Goal: Task Accomplishment & Management: Use online tool/utility

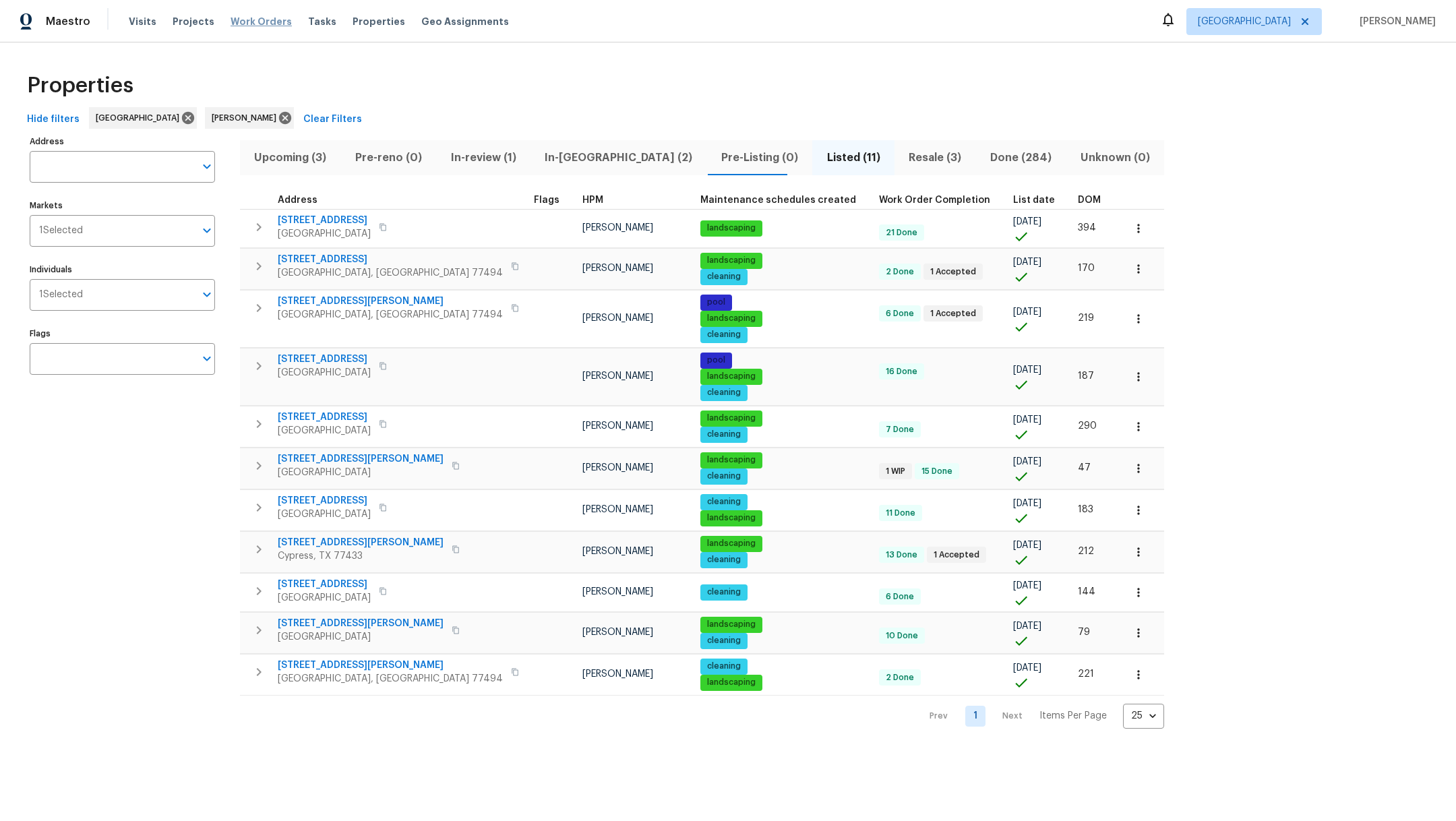
click at [259, 20] on span "Work Orders" at bounding box center [261, 21] width 61 height 14
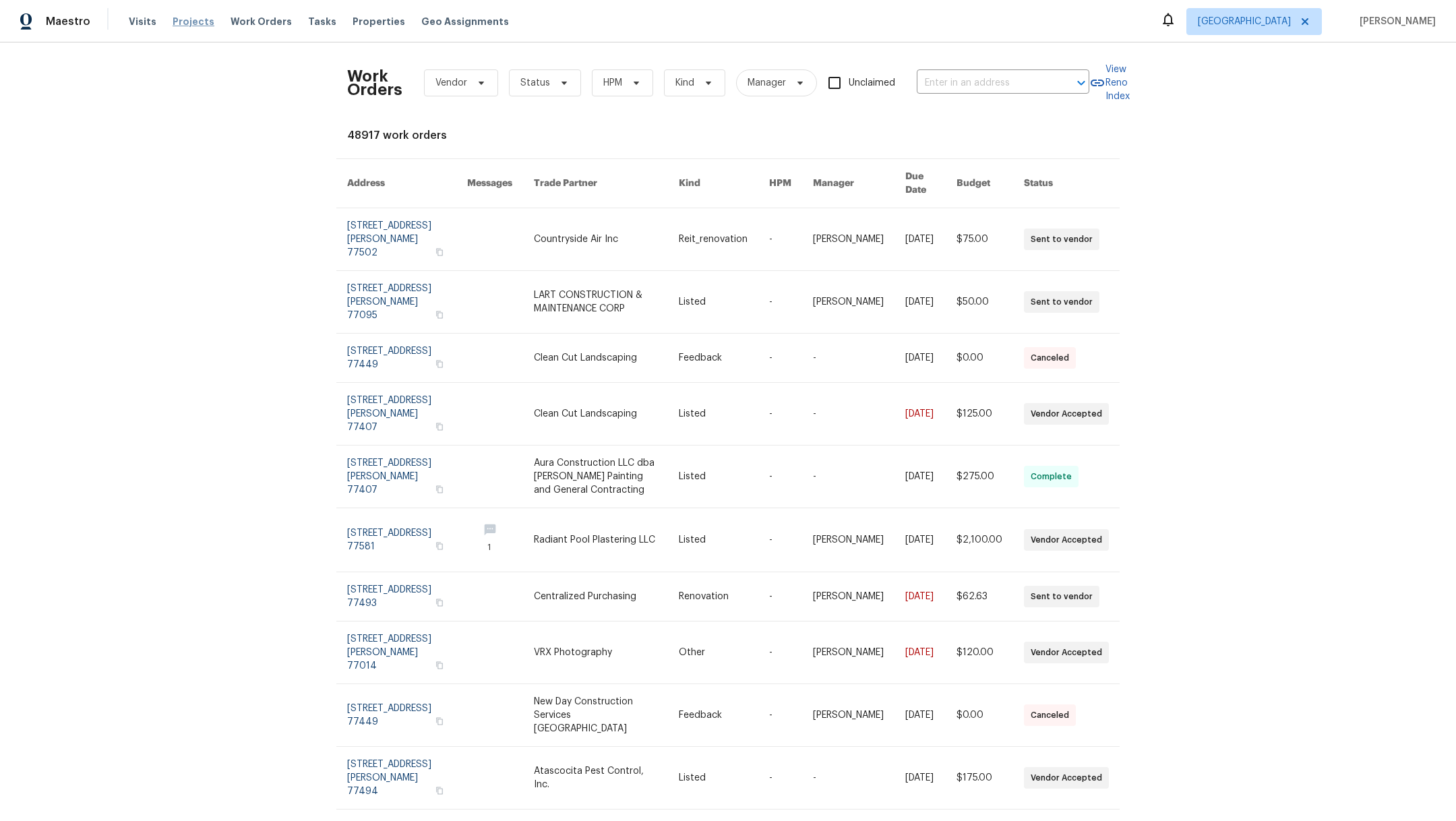
click at [189, 23] on span "Projects" at bounding box center [193, 21] width 42 height 14
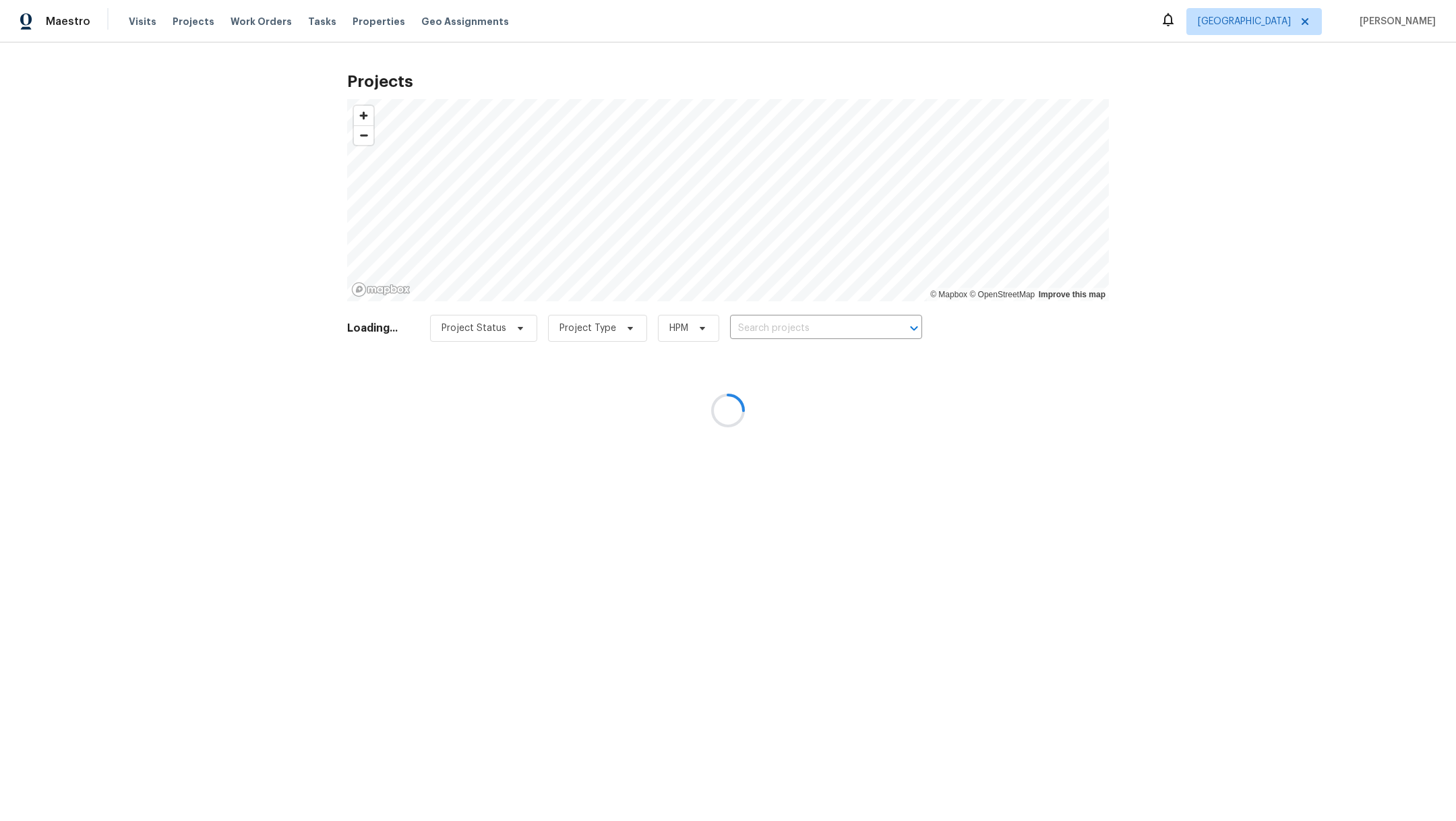
click at [813, 322] on div at bounding box center [728, 410] width 1456 height 821
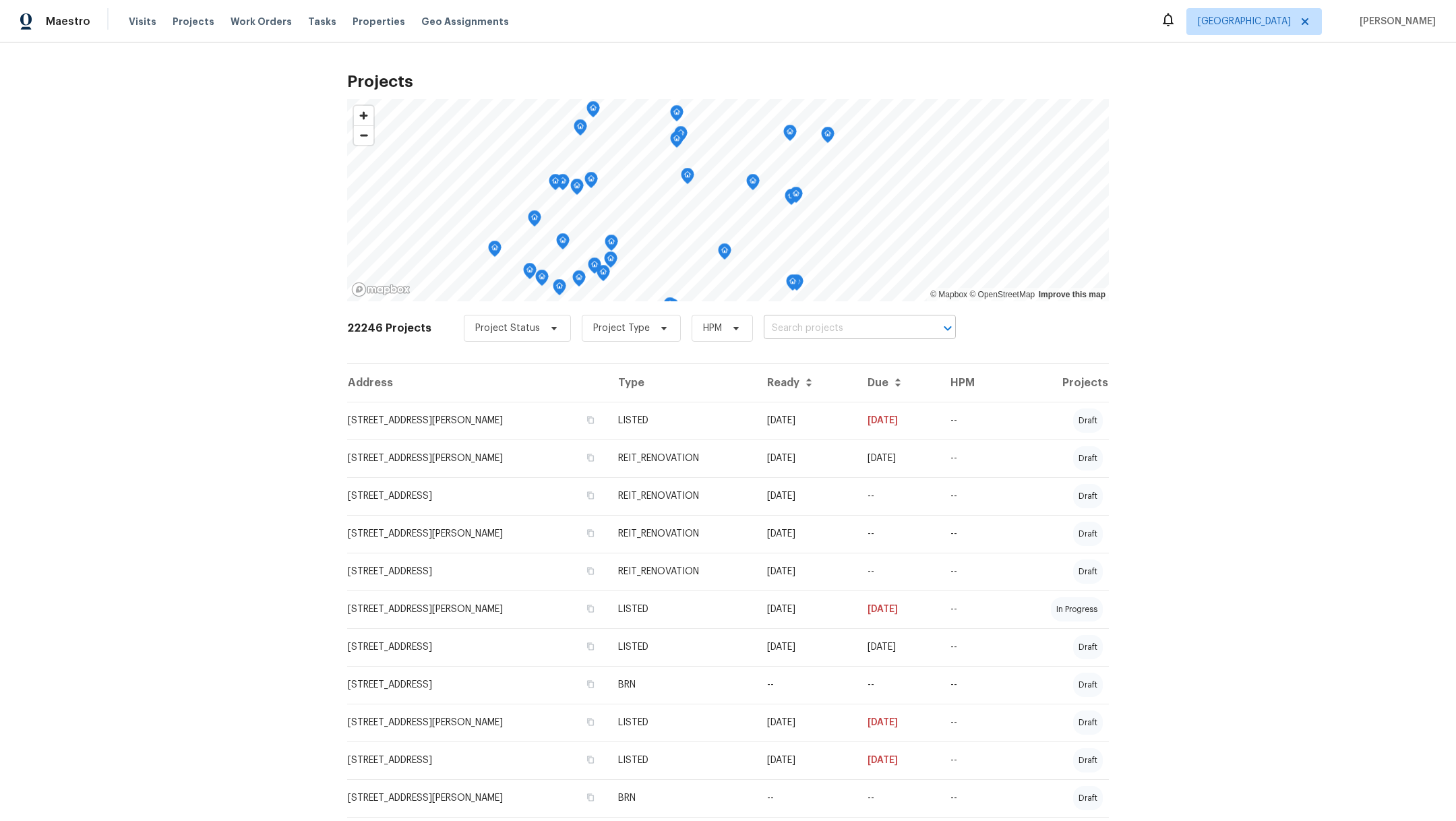
click at [817, 331] on input "text" at bounding box center [840, 328] width 154 height 21
type input "8335"
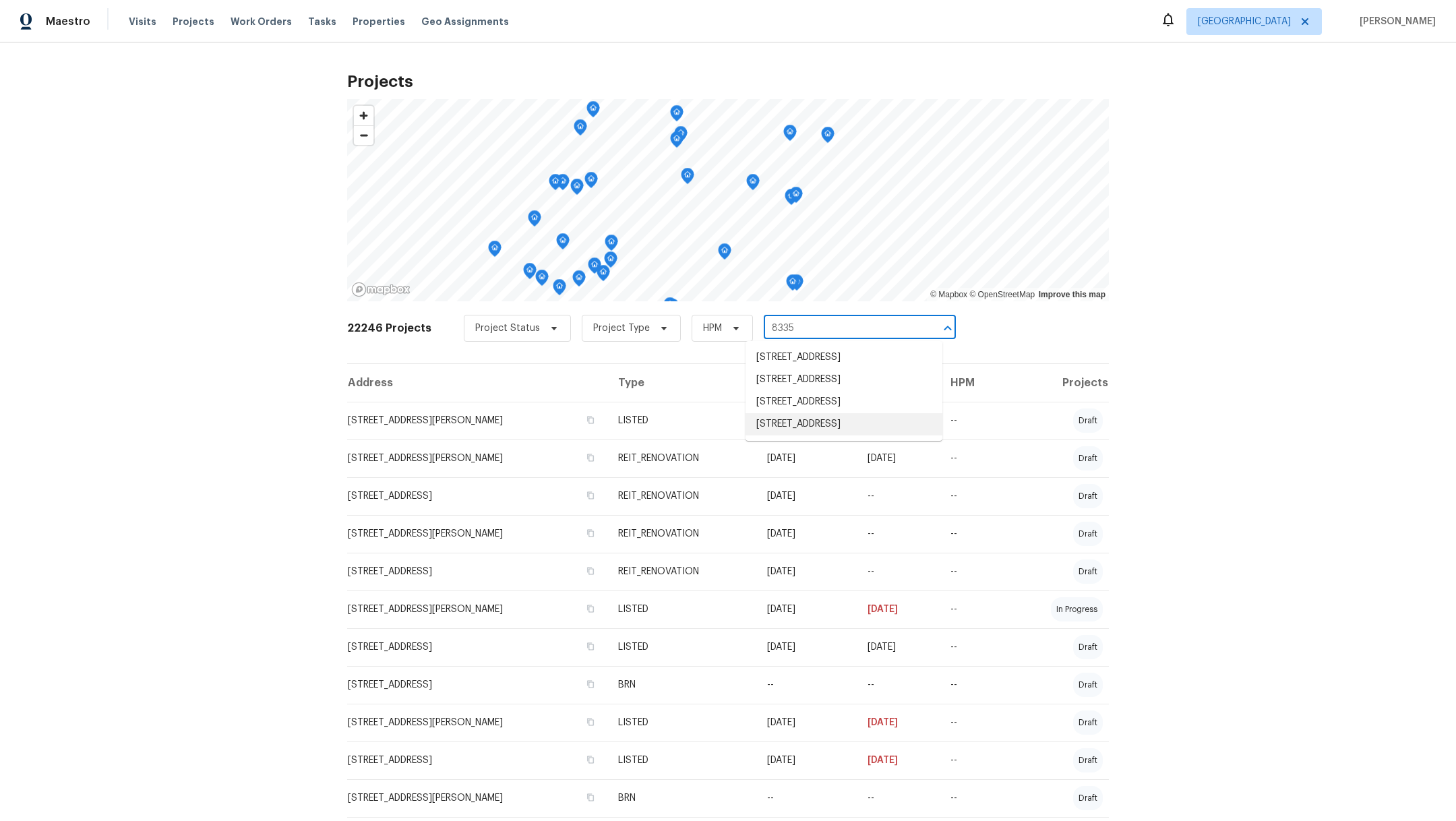
click at [840, 435] on li "[STREET_ADDRESS]" at bounding box center [843, 424] width 197 height 22
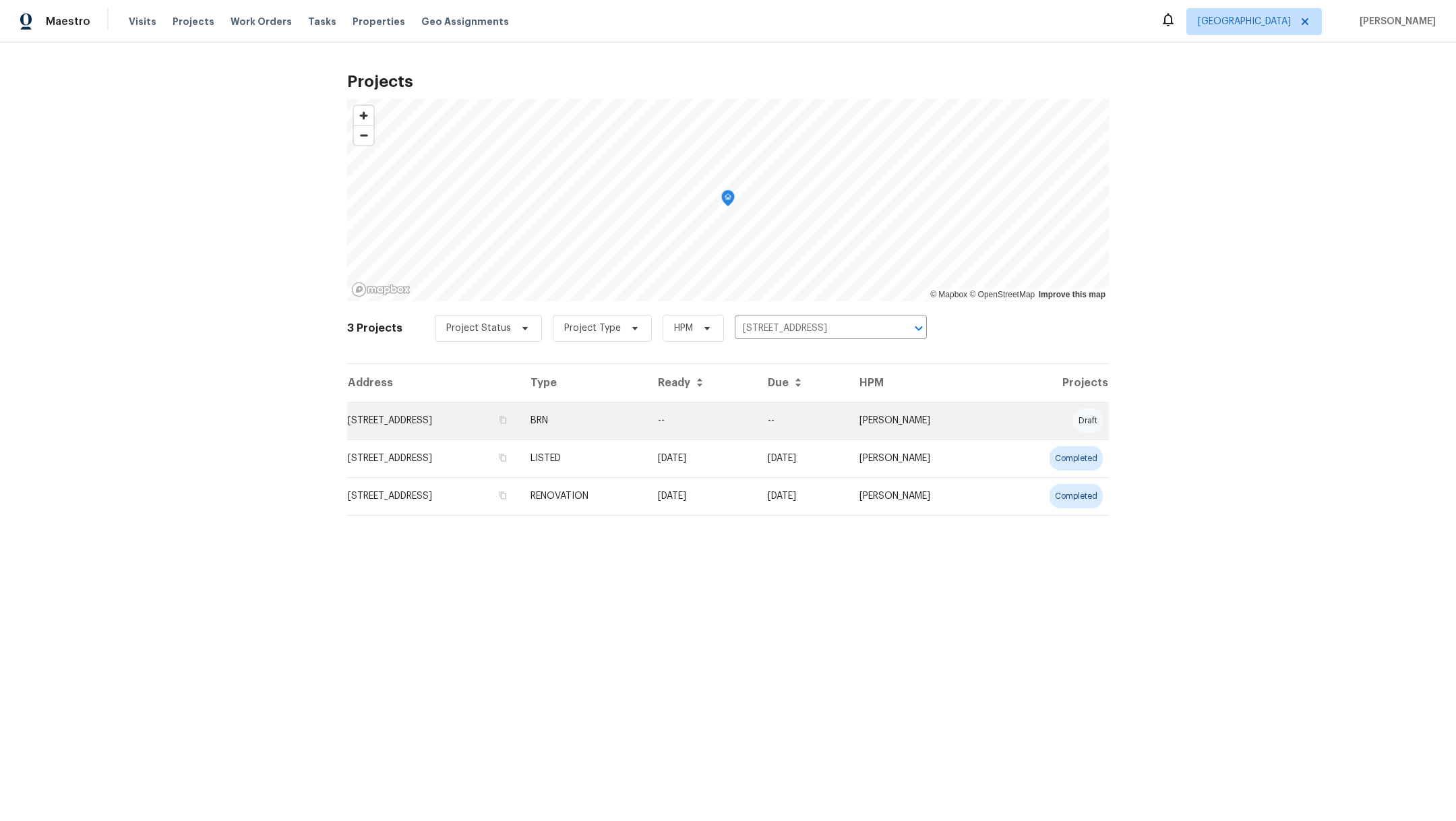
click at [408, 415] on td "[STREET_ADDRESS]" at bounding box center [433, 420] width 172 height 38
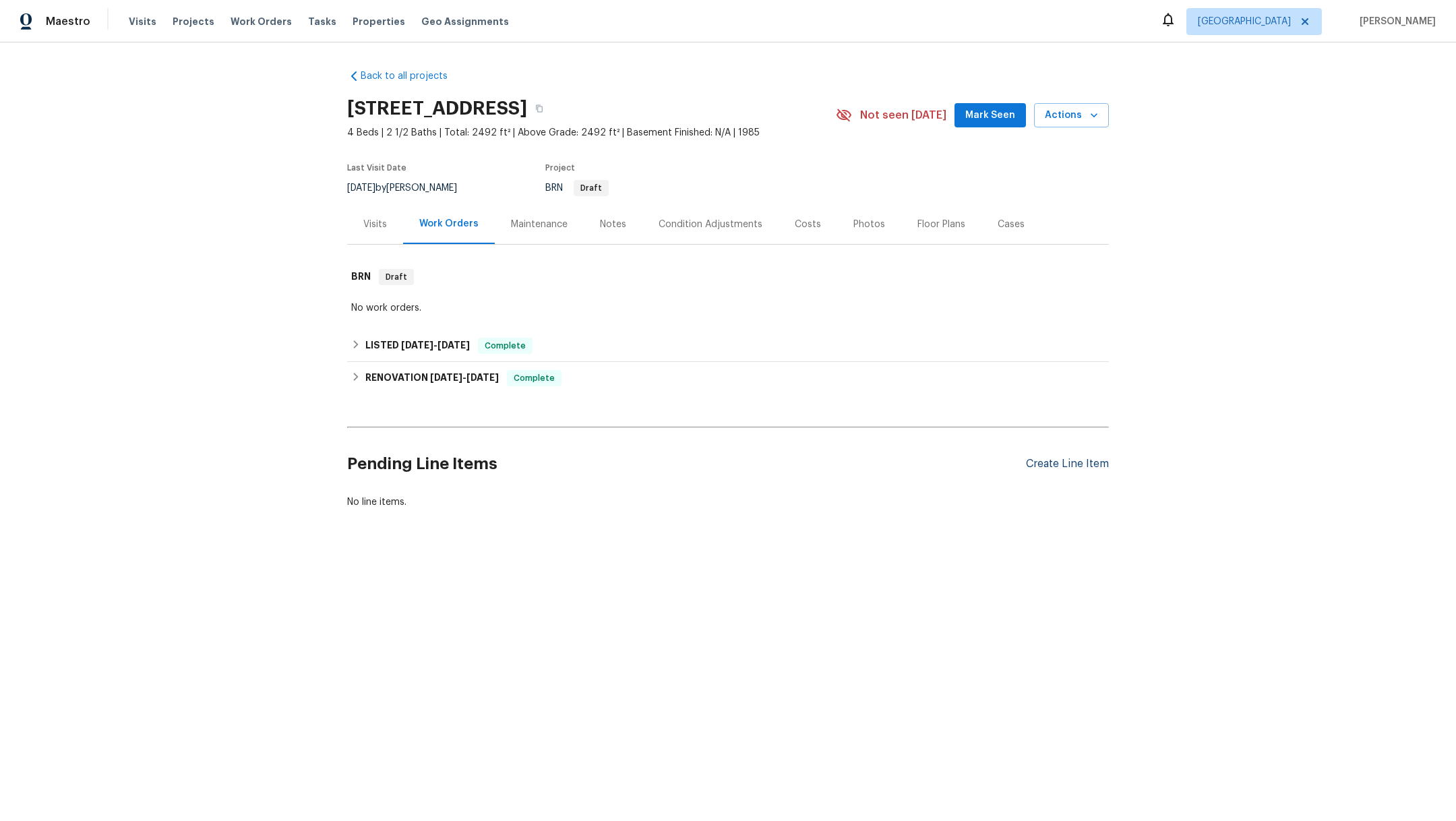
click at [1061, 463] on div "Create Line Item" at bounding box center [1067, 464] width 83 height 13
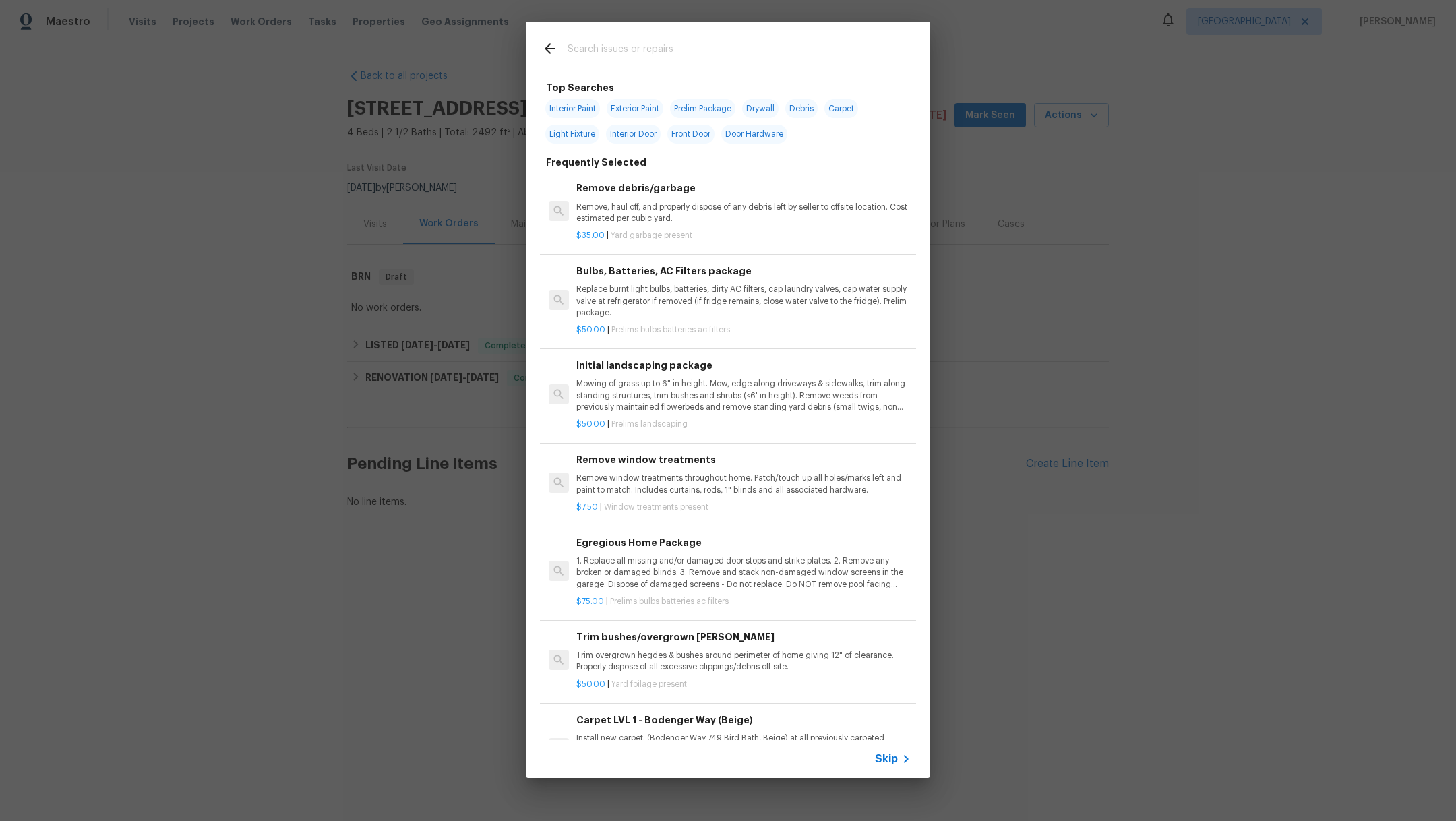
click at [598, 53] on input "text" at bounding box center [710, 51] width 286 height 20
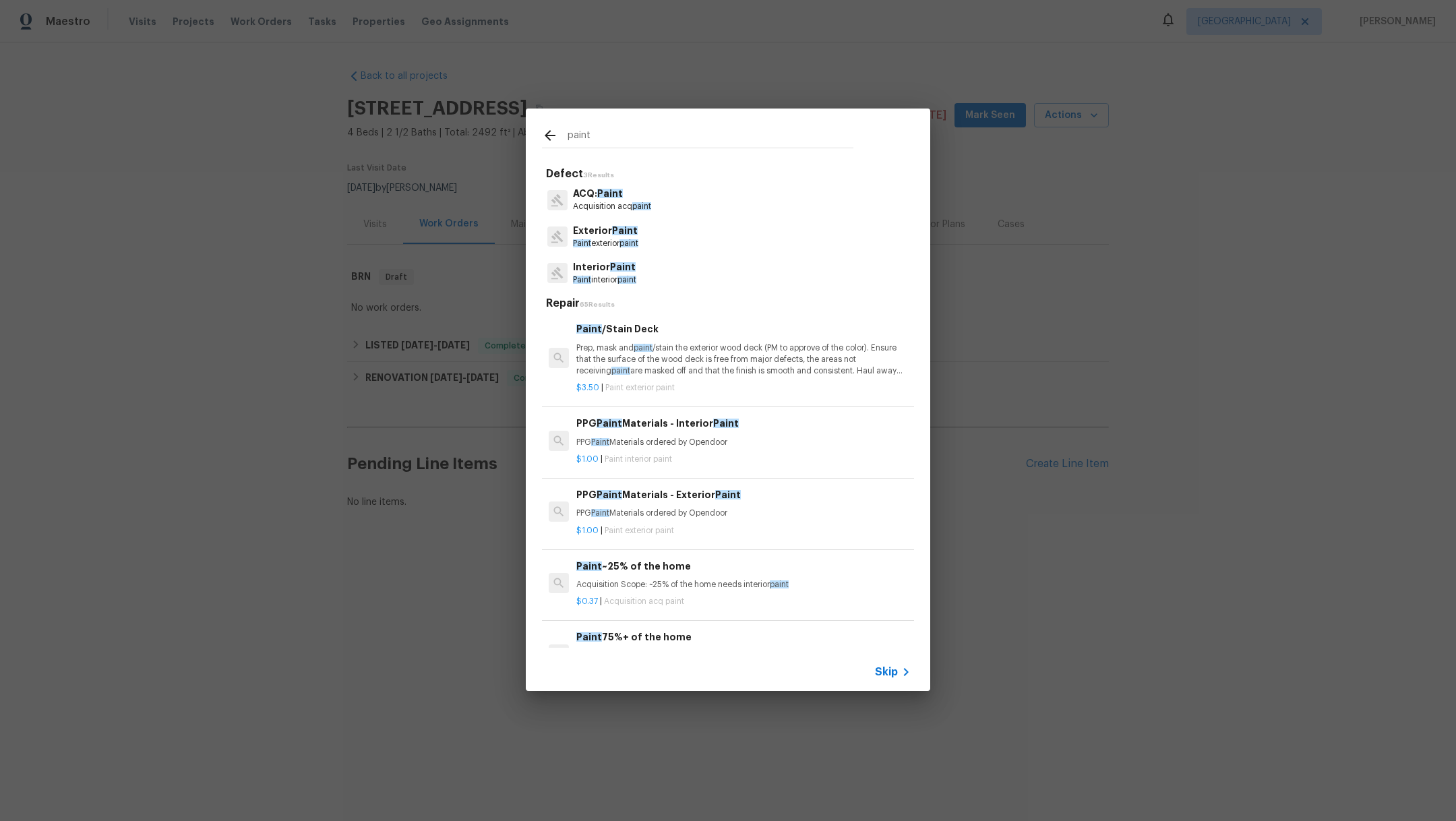
type input "paint"
click at [618, 229] on span "Paint" at bounding box center [625, 230] width 26 height 9
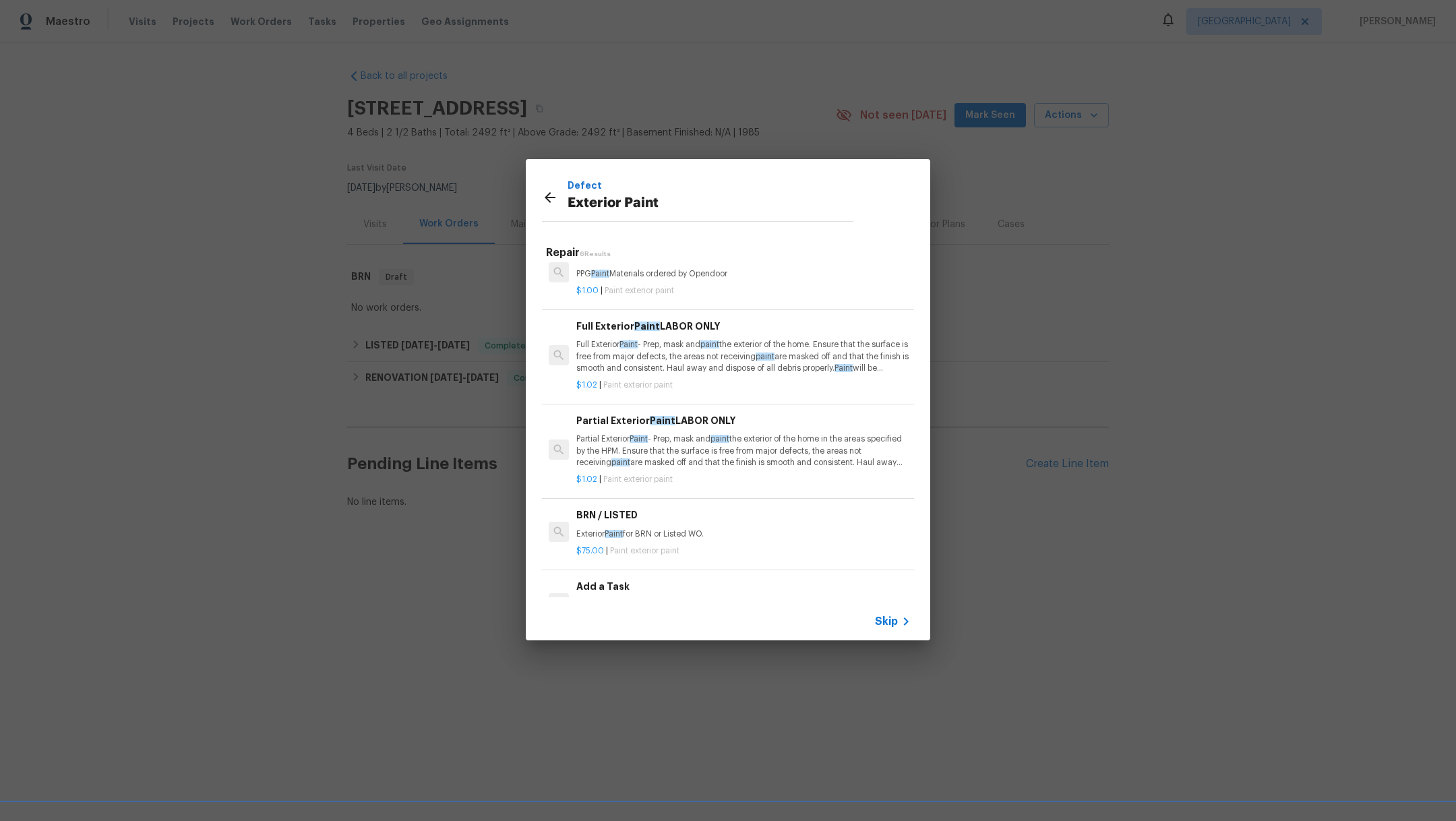
scroll to position [176, 0]
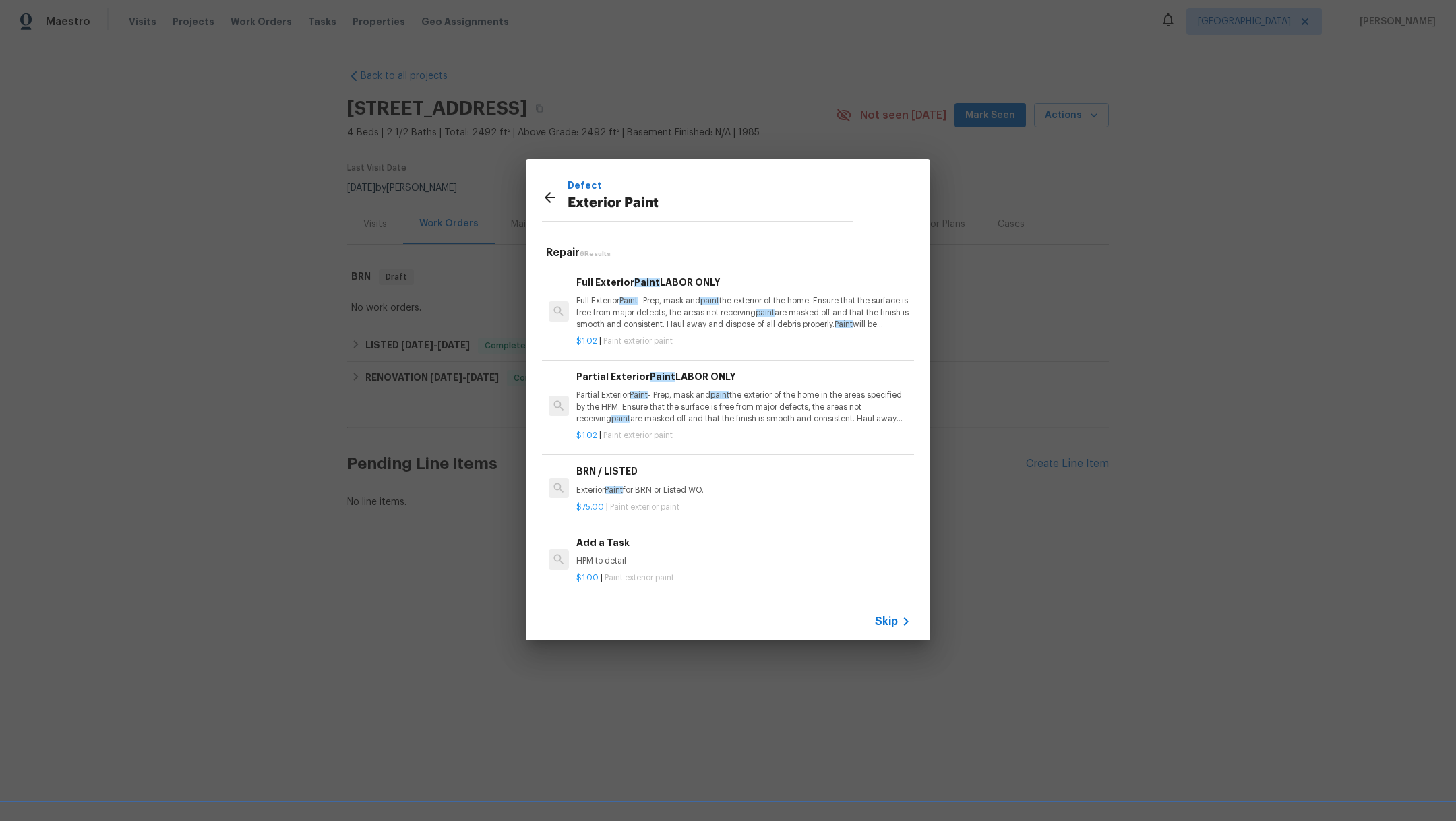
click at [733, 555] on p "HPM to detail" at bounding box center [744, 561] width 334 height 11
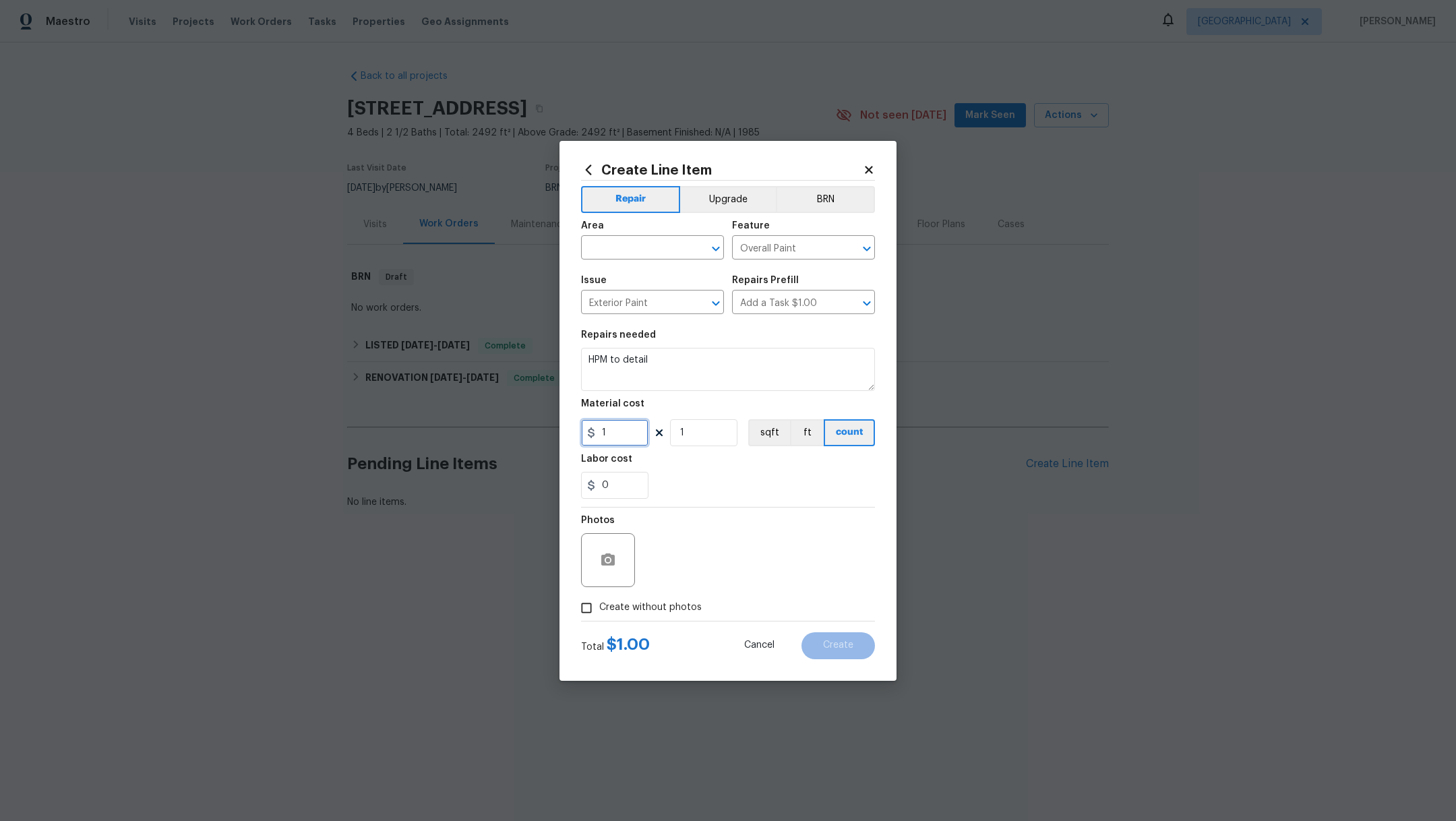
click at [613, 419] on input "1" at bounding box center [614, 433] width 68 height 27
drag, startPoint x: 613, startPoint y: 419, endPoint x: 605, endPoint y: 419, distance: 8.0
click at [608, 419] on input "1" at bounding box center [614, 433] width 68 height 27
type input "50"
click at [611, 248] on input "text" at bounding box center [633, 248] width 105 height 21
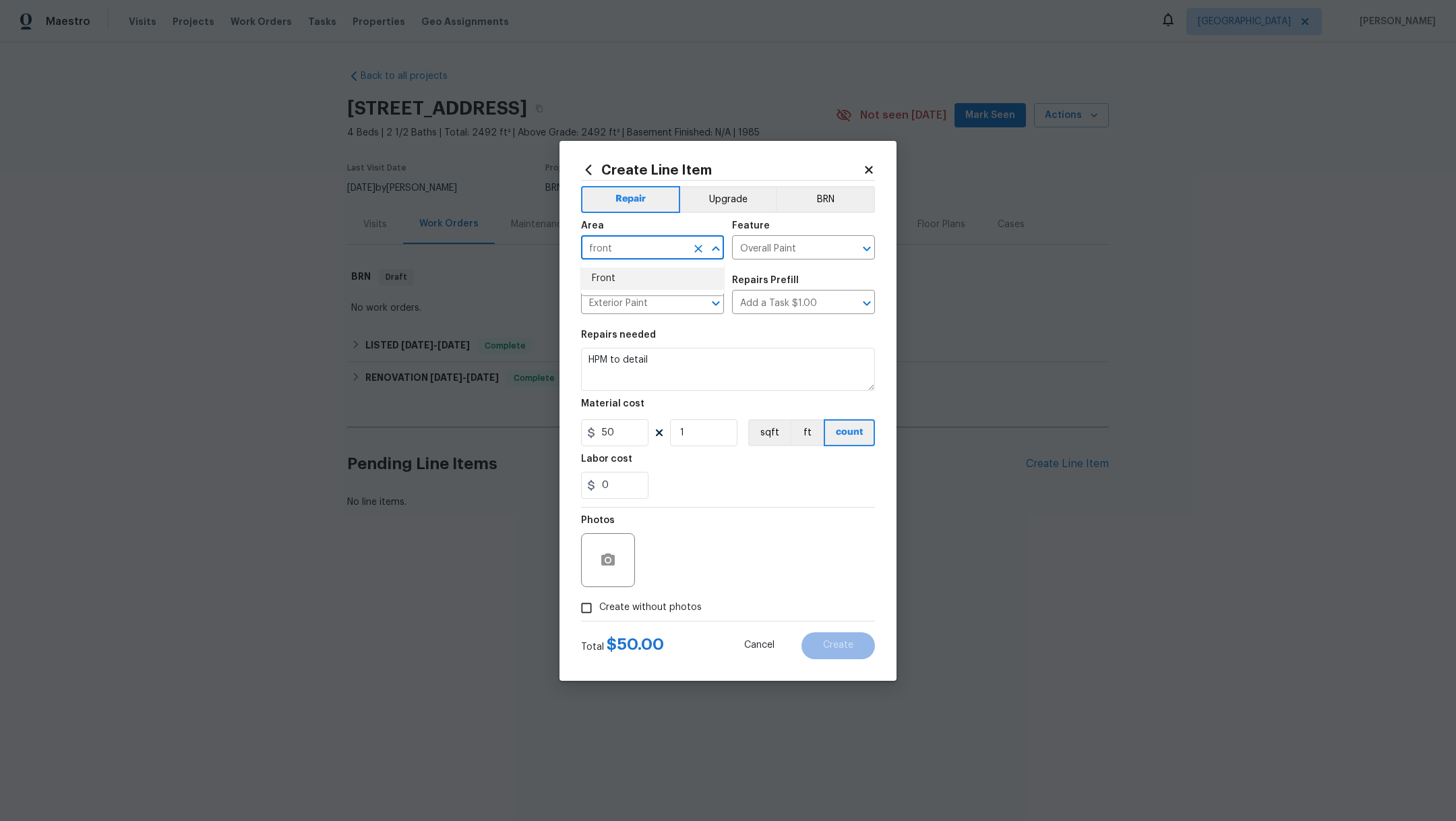
click at [617, 275] on li "Front" at bounding box center [652, 278] width 143 height 22
type input "Front"
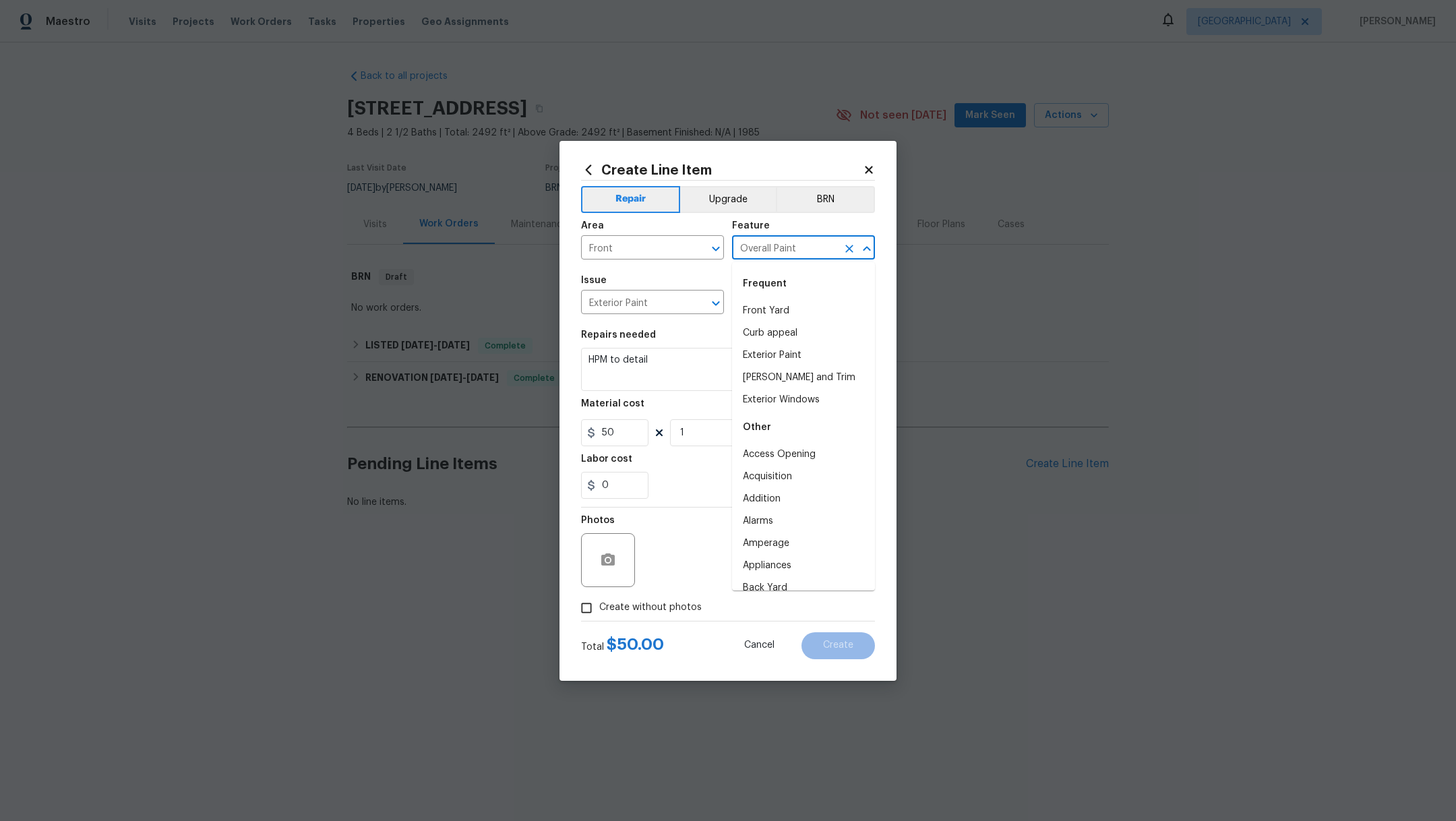
click at [768, 255] on input "Overall Paint" at bounding box center [785, 248] width 105 height 21
click at [787, 364] on li "Front Door" at bounding box center [803, 365] width 143 height 22
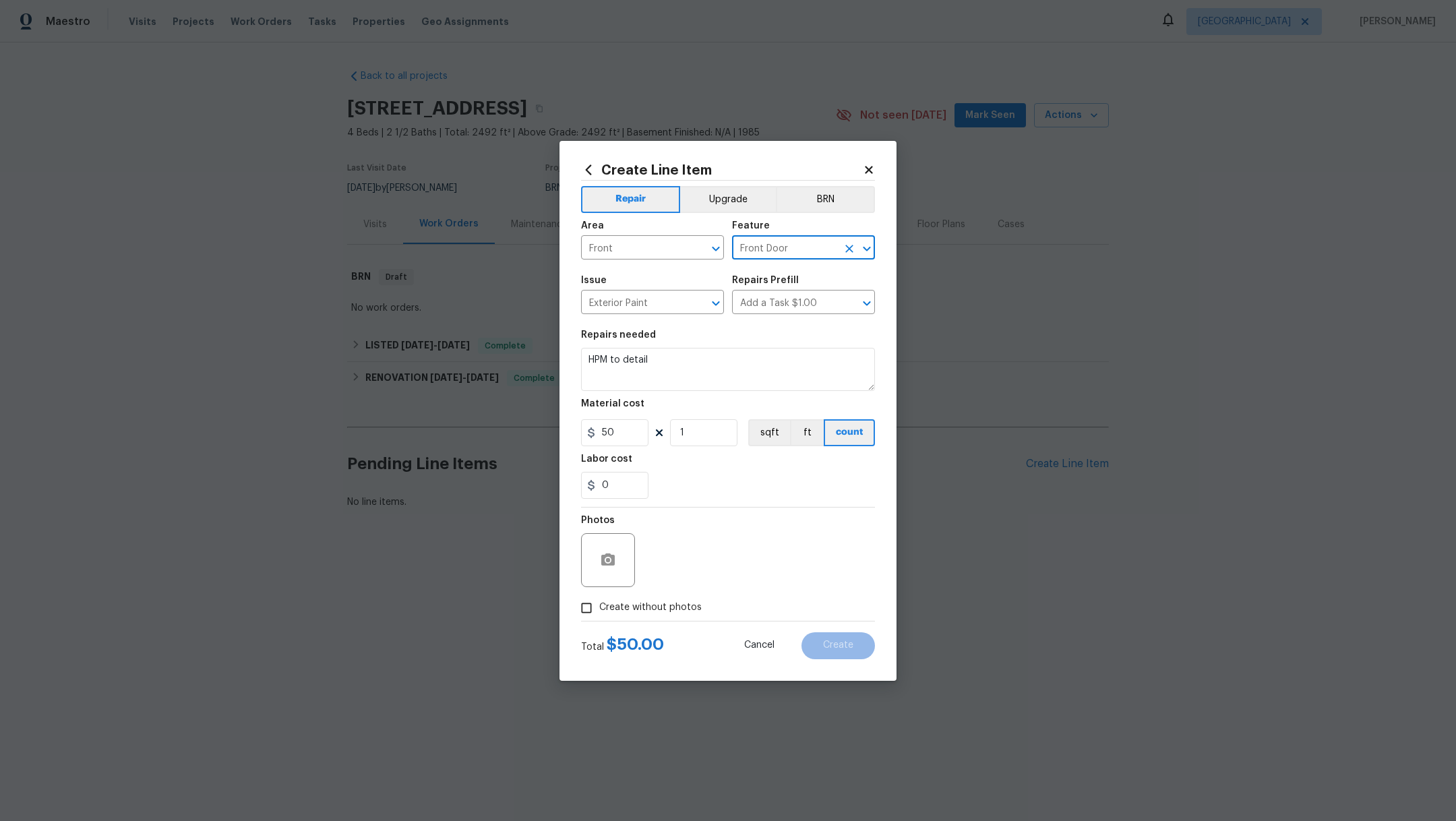
type input "Front Door"
drag, startPoint x: 681, startPoint y: 356, endPoint x: 540, endPoint y: 356, distance: 141.0
click at [540, 356] on div "Create Line Item Repair Upgrade BRN Area Front ​ Feature Front Door ​ Issue Ext…" at bounding box center [728, 410] width 1456 height 821
type textarea "R"
type textarea "Paint front door on exterior only. Paint is on garage"
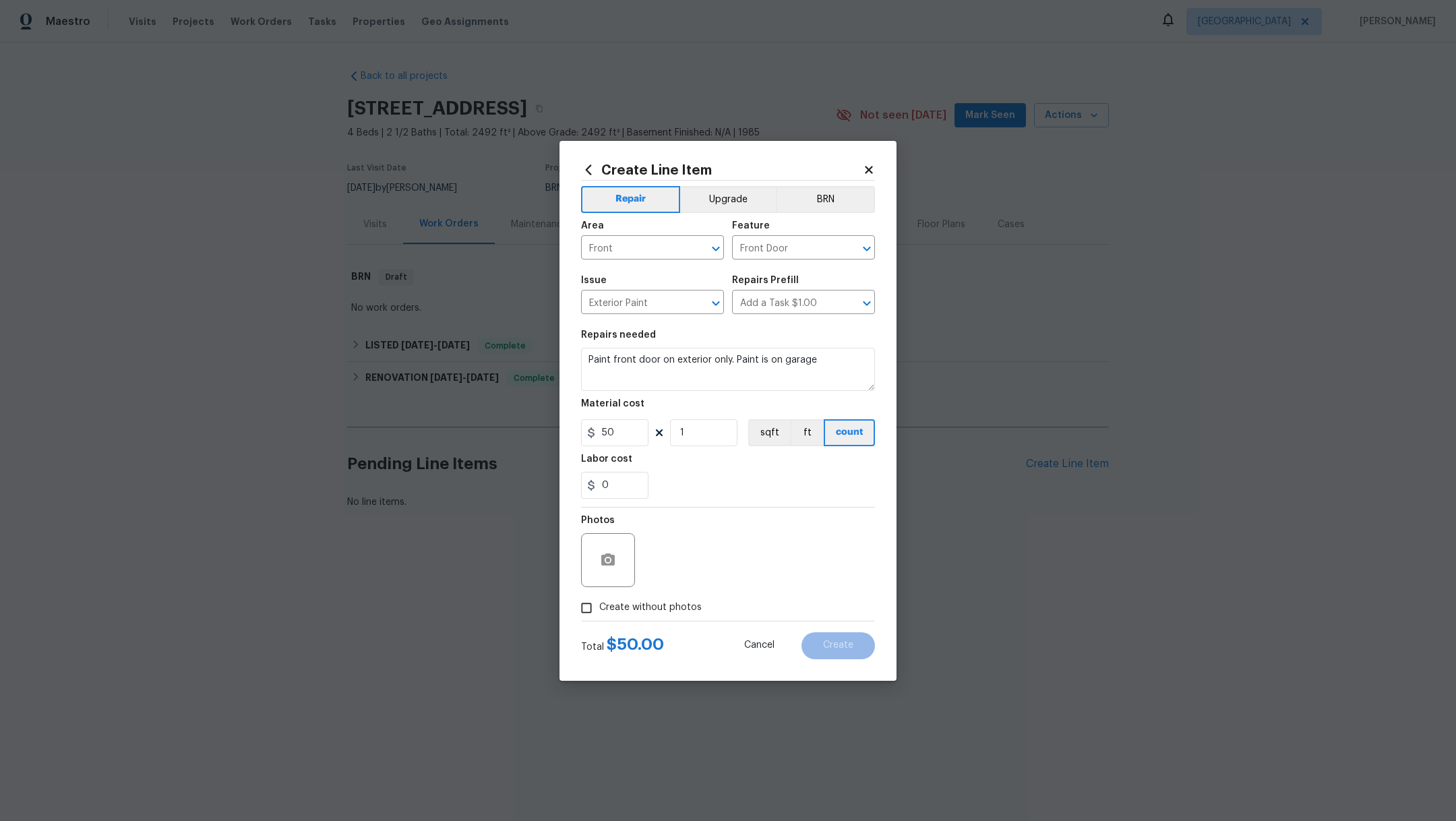
click at [633, 611] on span "Create without photos" at bounding box center [650, 608] width 102 height 14
click at [599, 611] on input "Create without photos" at bounding box center [586, 608] width 26 height 26
checkbox input "true"
click at [692, 553] on textarea at bounding box center [760, 560] width 229 height 54
type textarea "l"
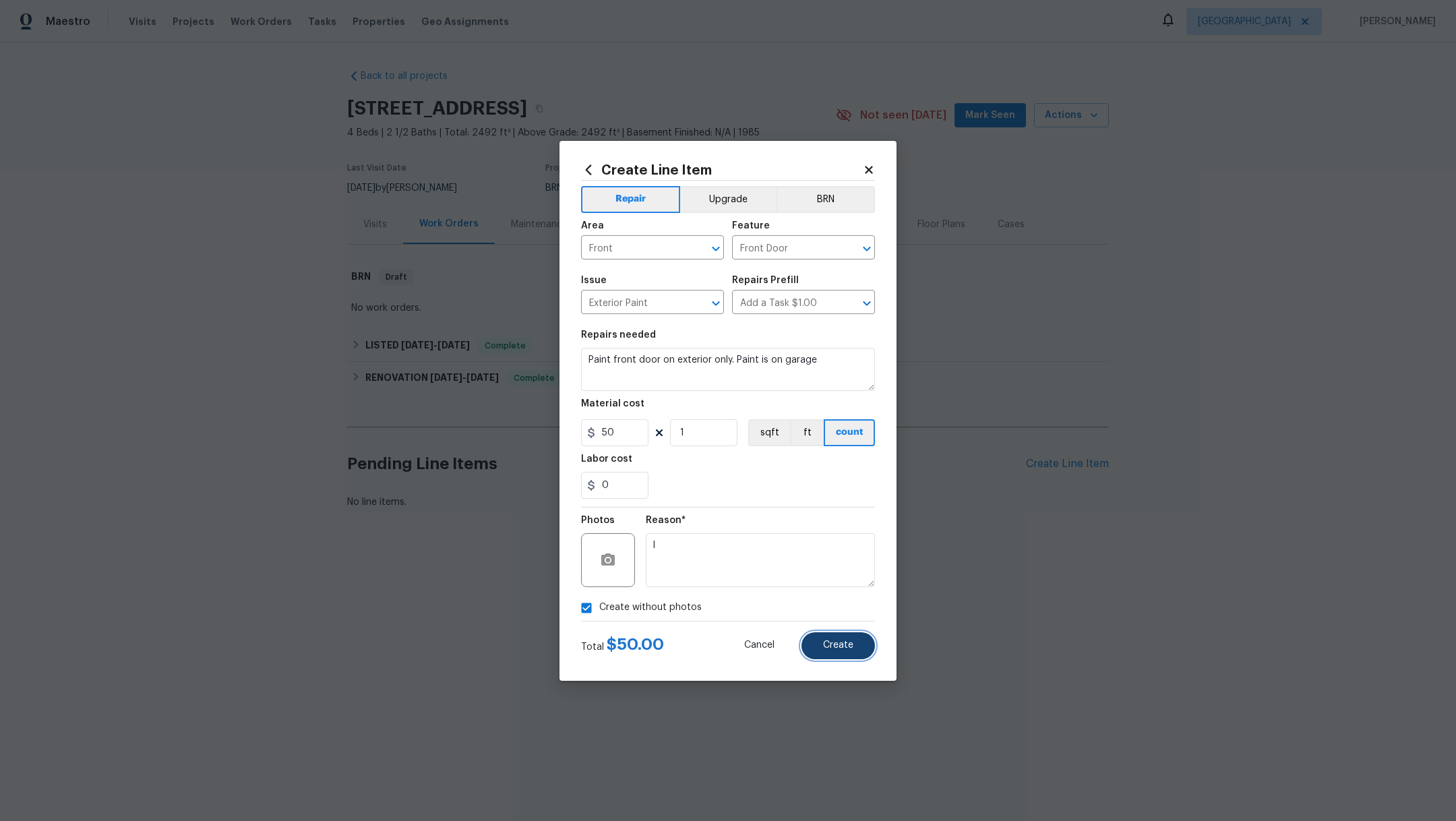
click at [834, 648] on span "Create" at bounding box center [838, 645] width 31 height 10
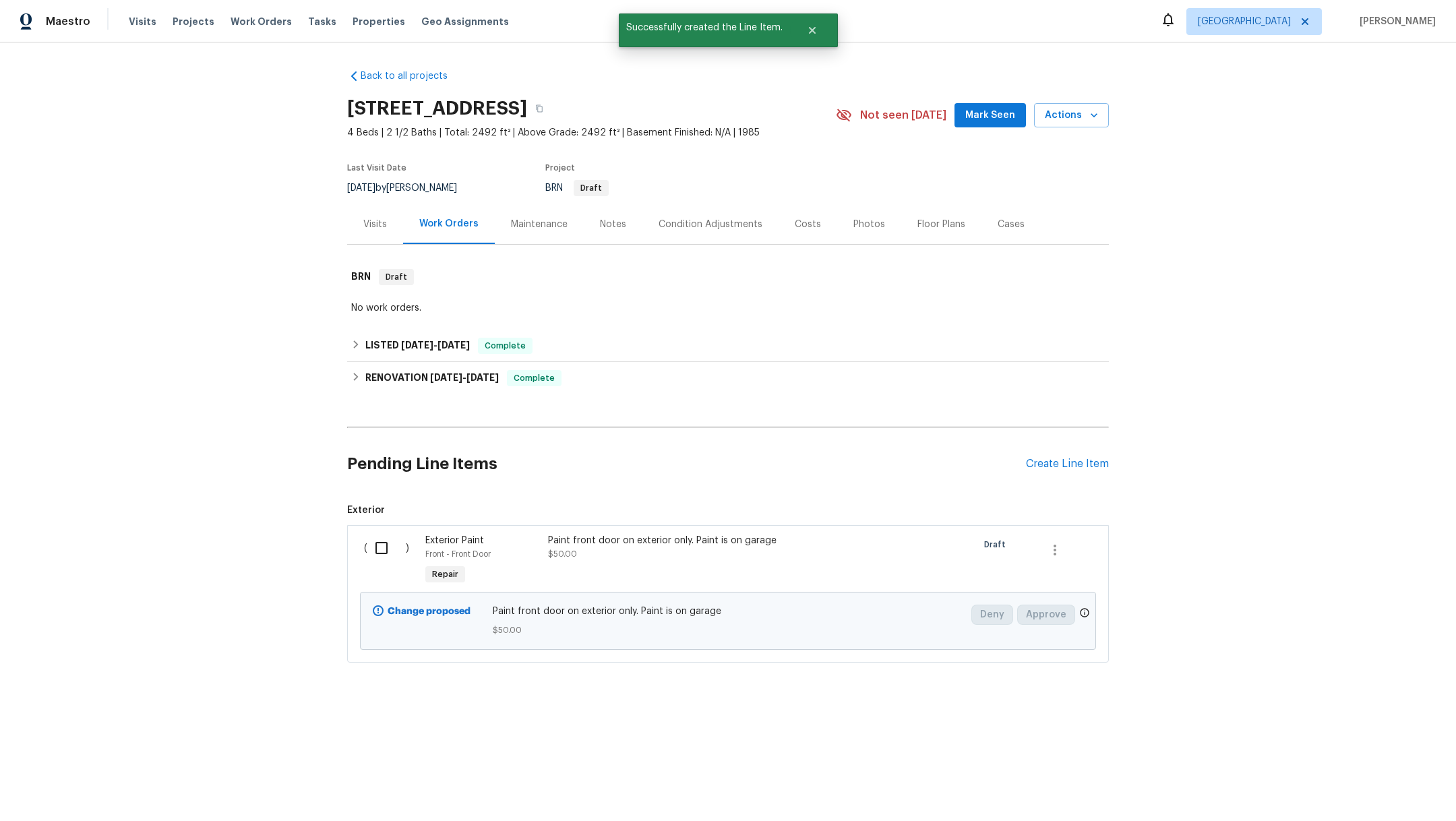
click at [374, 555] on input "checkbox" at bounding box center [386, 548] width 38 height 28
checkbox input "true"
click at [1368, 794] on span "Create Work Order" at bounding box center [1378, 788] width 90 height 17
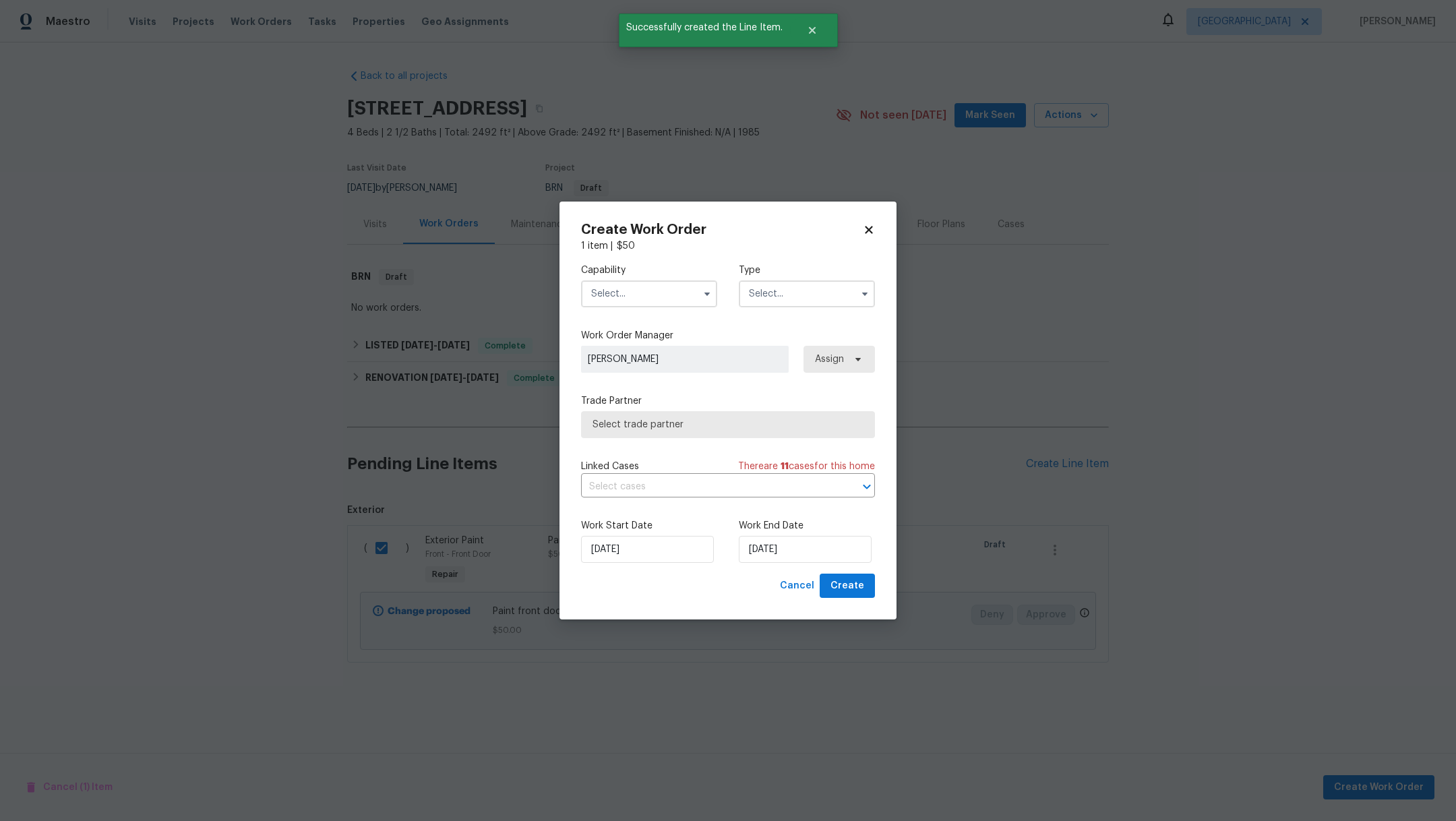
click at [637, 300] on input "text" at bounding box center [648, 294] width 136 height 27
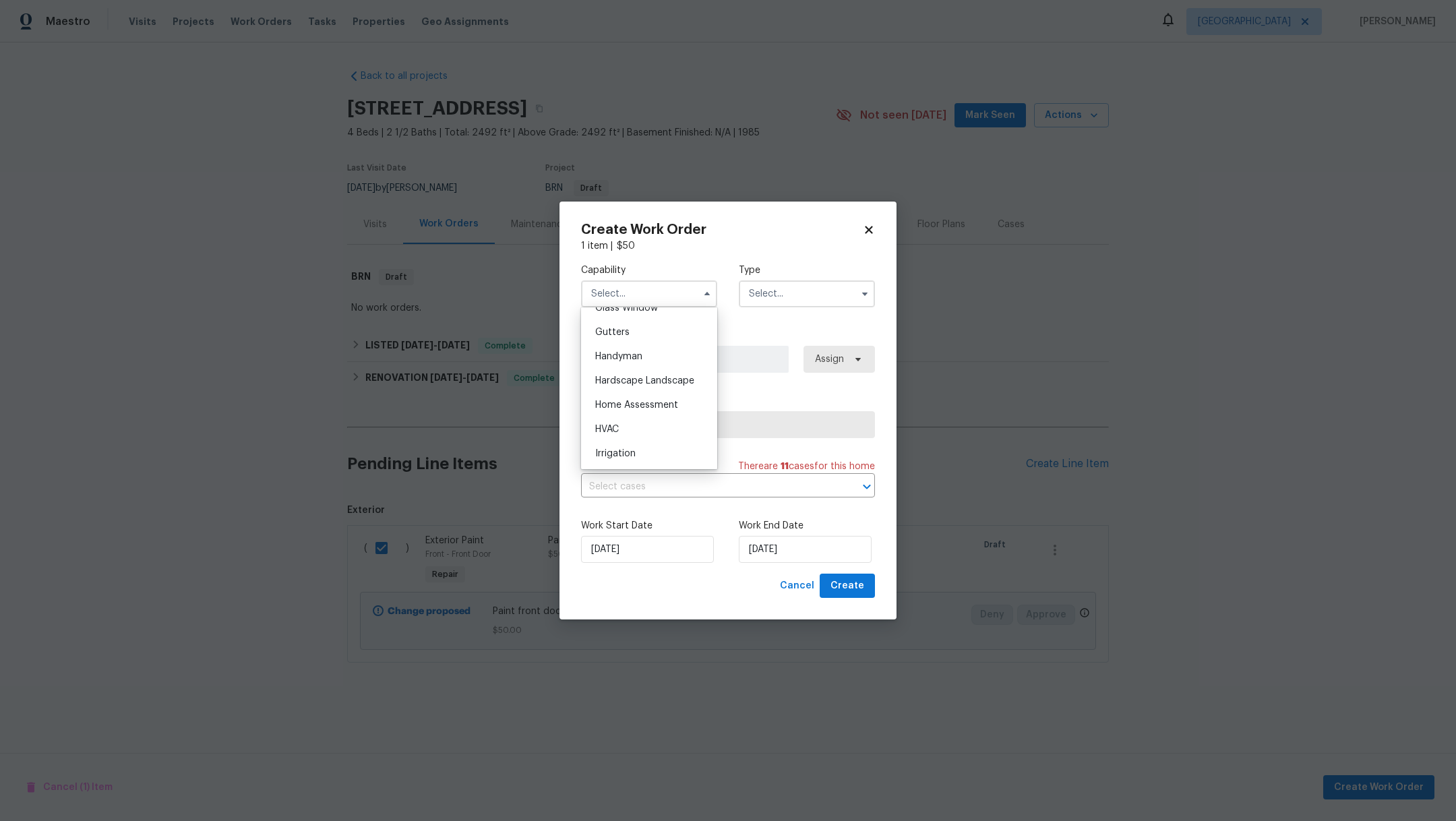
scroll to position [662, 0]
click at [685, 317] on div "General Contractor" at bounding box center [649, 305] width 130 height 24
type input "General Contractor"
click at [759, 290] on input "text" at bounding box center [806, 294] width 136 height 27
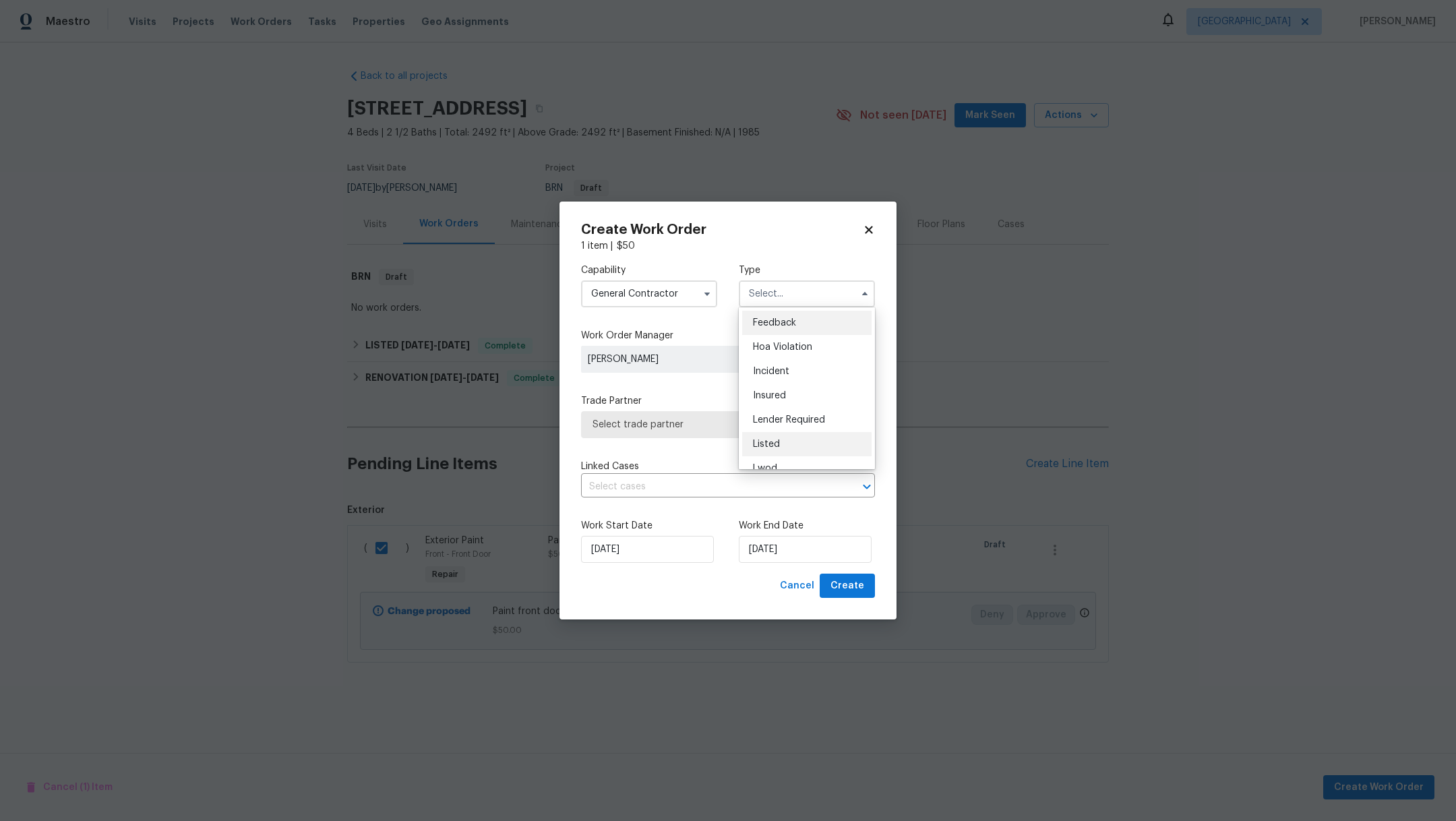
click at [820, 433] on div "Listed" at bounding box center [807, 444] width 130 height 24
type input "Listed"
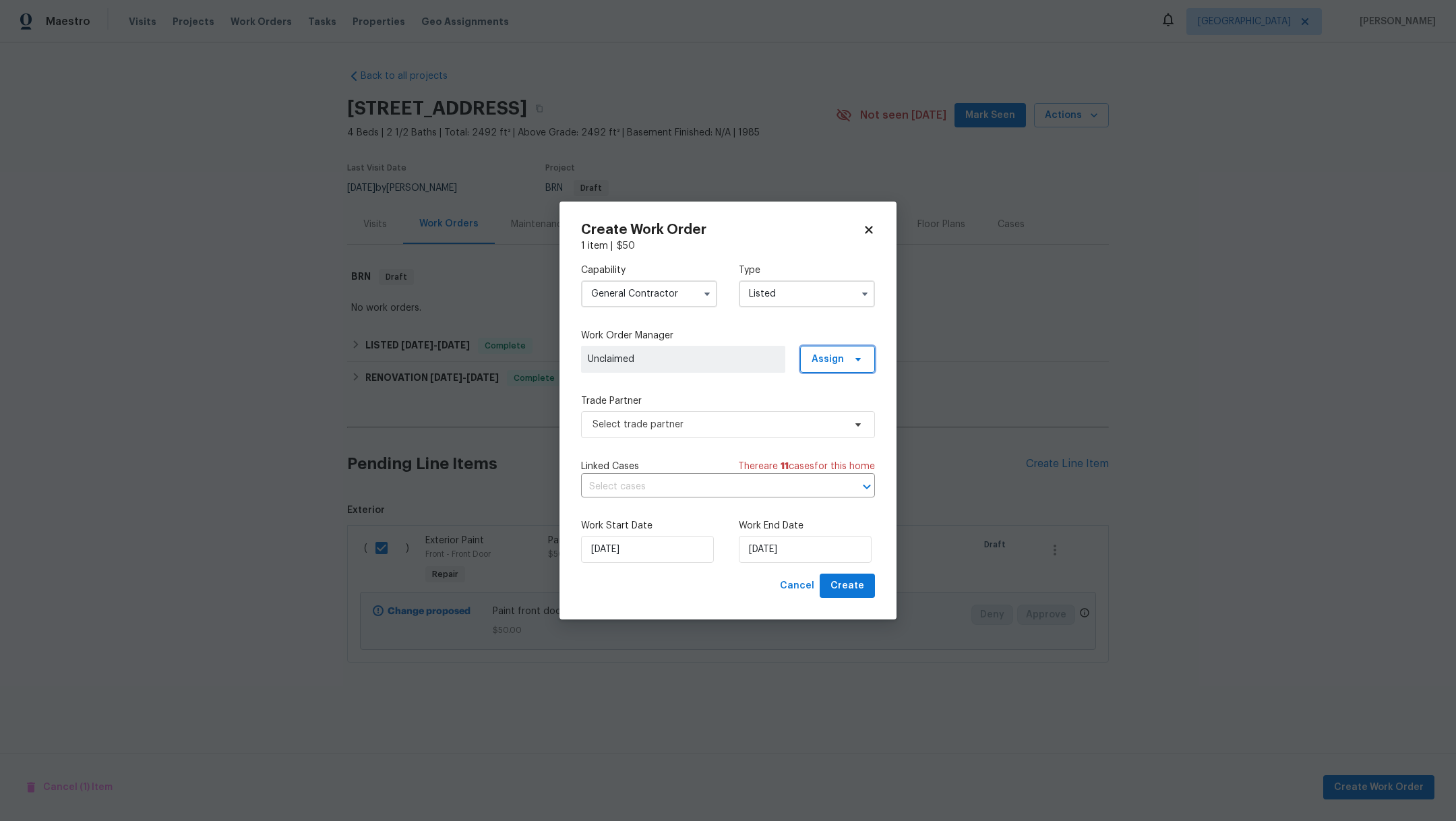
click at [843, 363] on span "Assign" at bounding box center [827, 359] width 32 height 14
click at [829, 404] on div "Assign to HPM" at bounding box center [845, 398] width 75 height 19
click at [825, 393] on div "Assign to HPM" at bounding box center [842, 397] width 63 height 14
click at [837, 395] on div "Assign to HPM" at bounding box center [842, 397] width 63 height 14
click at [818, 524] on label "Work End Date" at bounding box center [806, 525] width 136 height 14
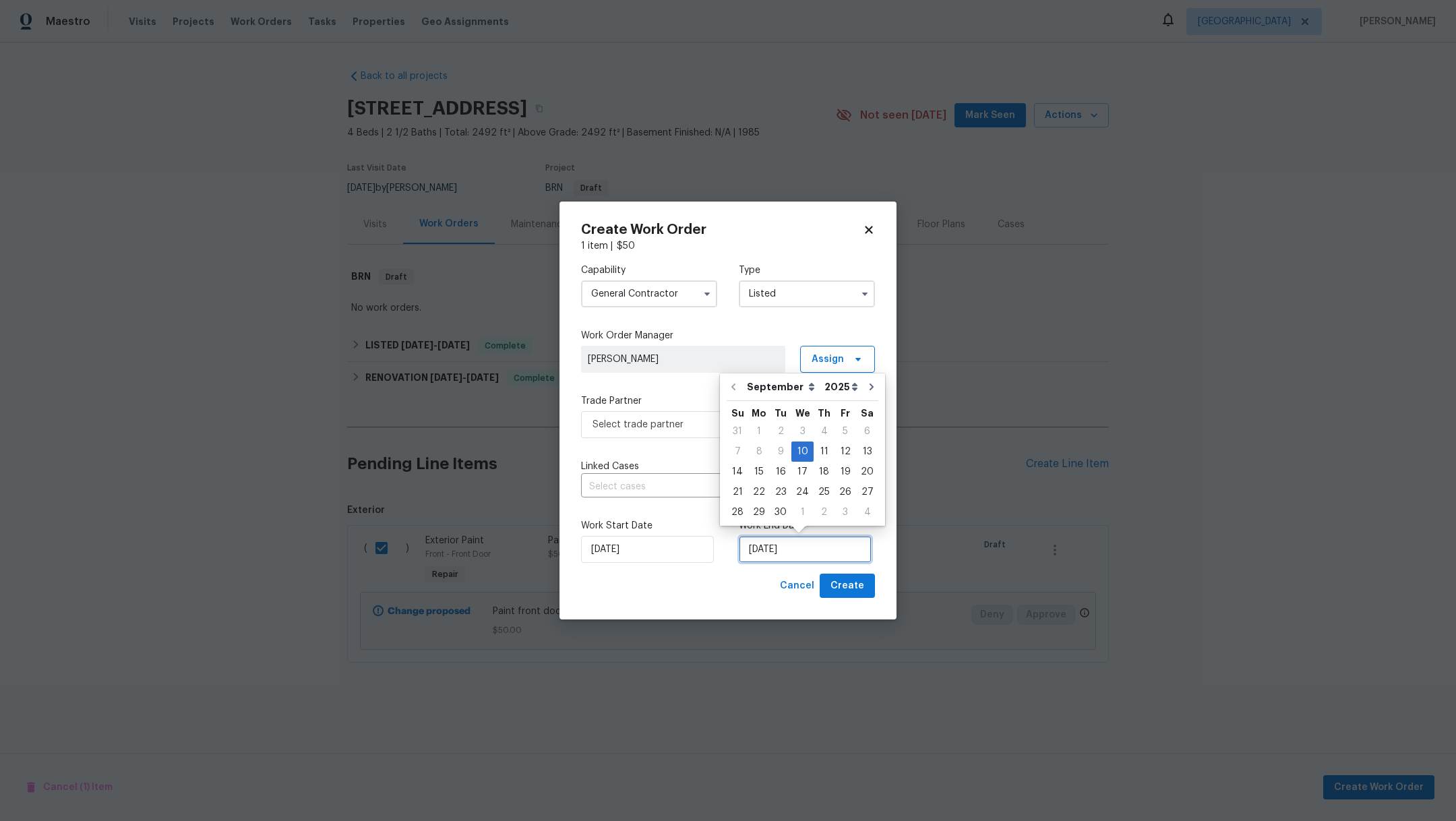
click at [819, 543] on input "[DATE]" at bounding box center [805, 549] width 133 height 27
click at [834, 453] on div "12" at bounding box center [845, 451] width 21 height 19
type input "[DATE]"
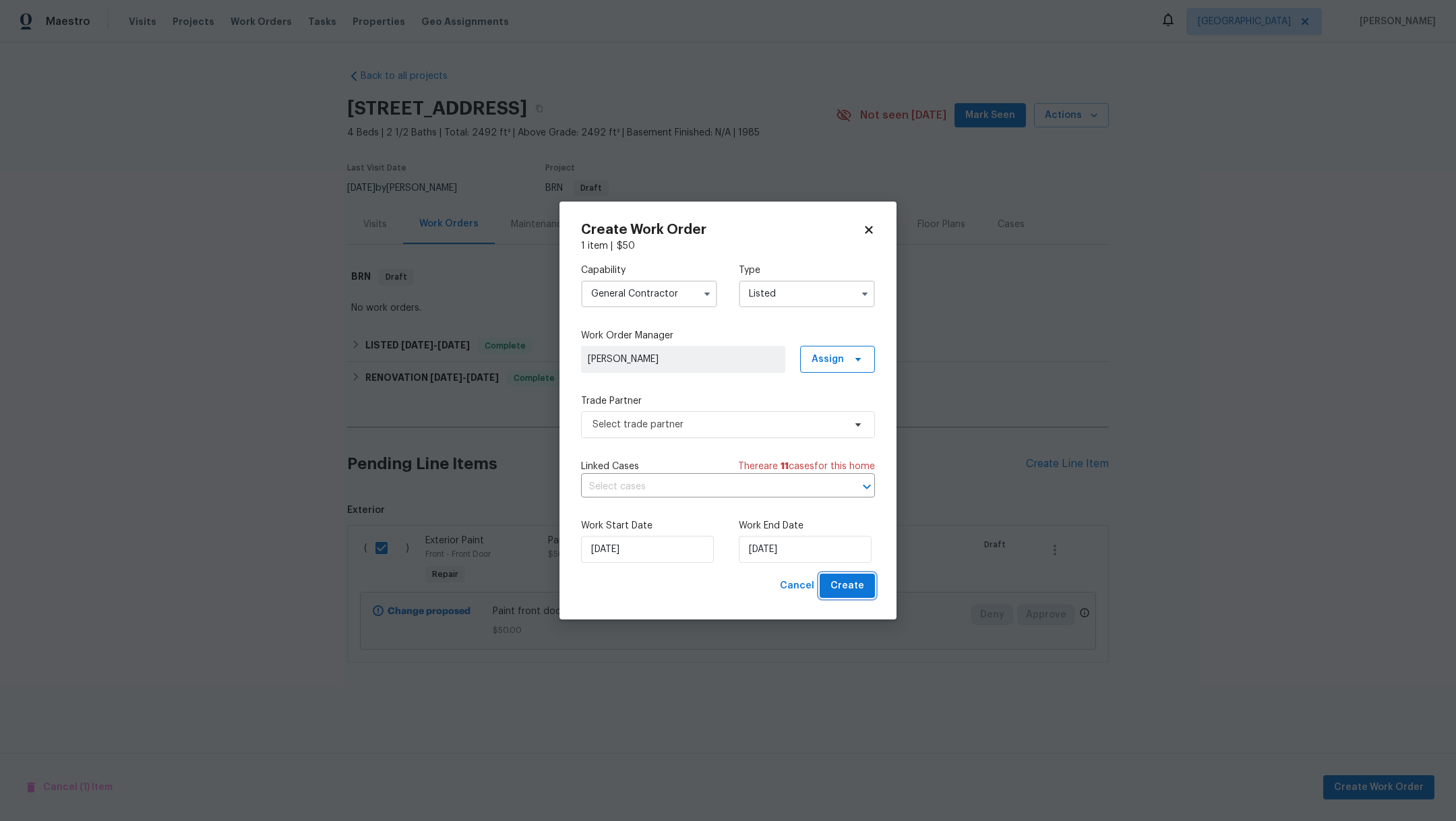
click at [844, 588] on span "Create" at bounding box center [847, 586] width 33 height 17
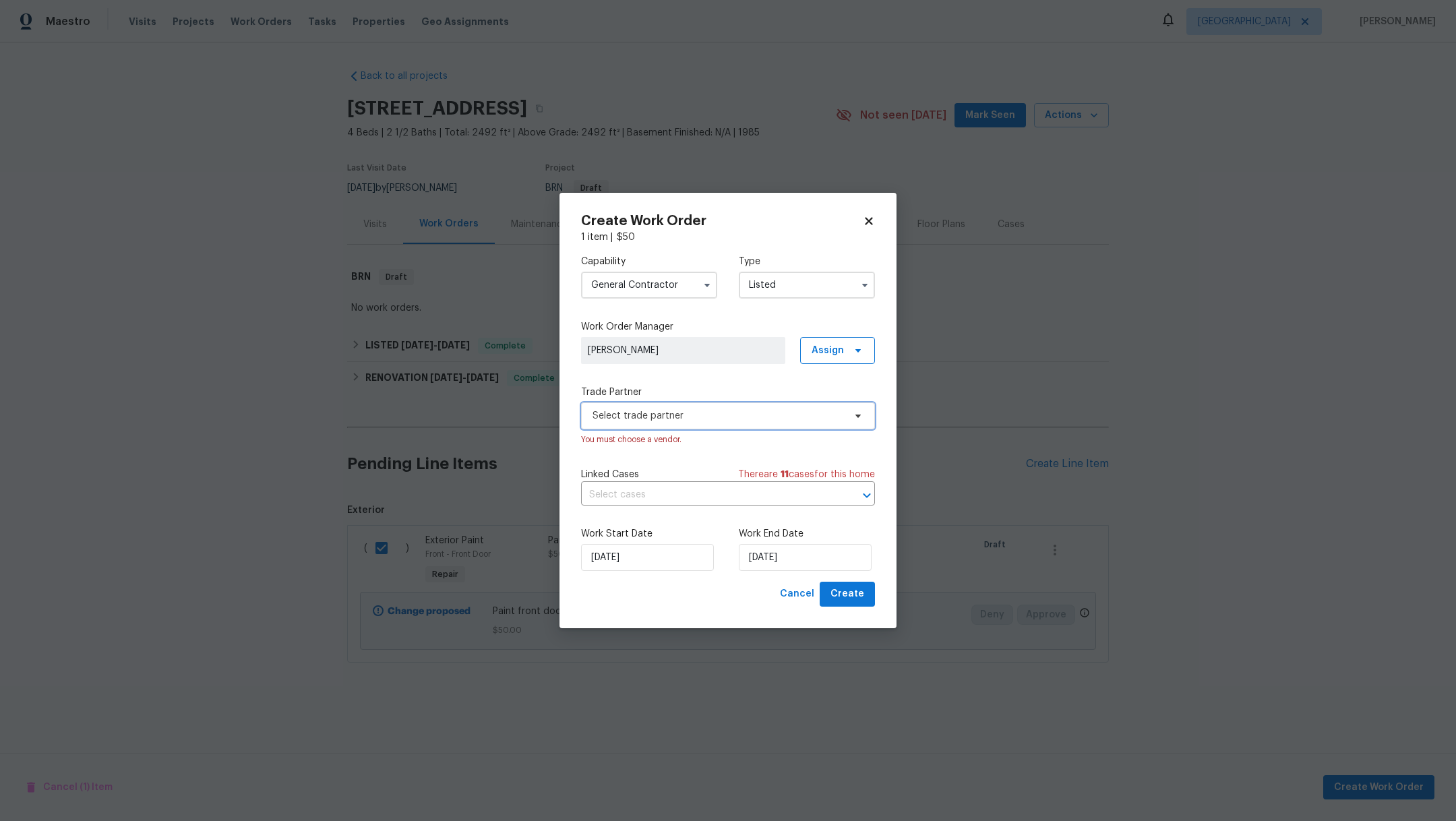
click at [682, 418] on span "Select trade partner" at bounding box center [717, 415] width 251 height 14
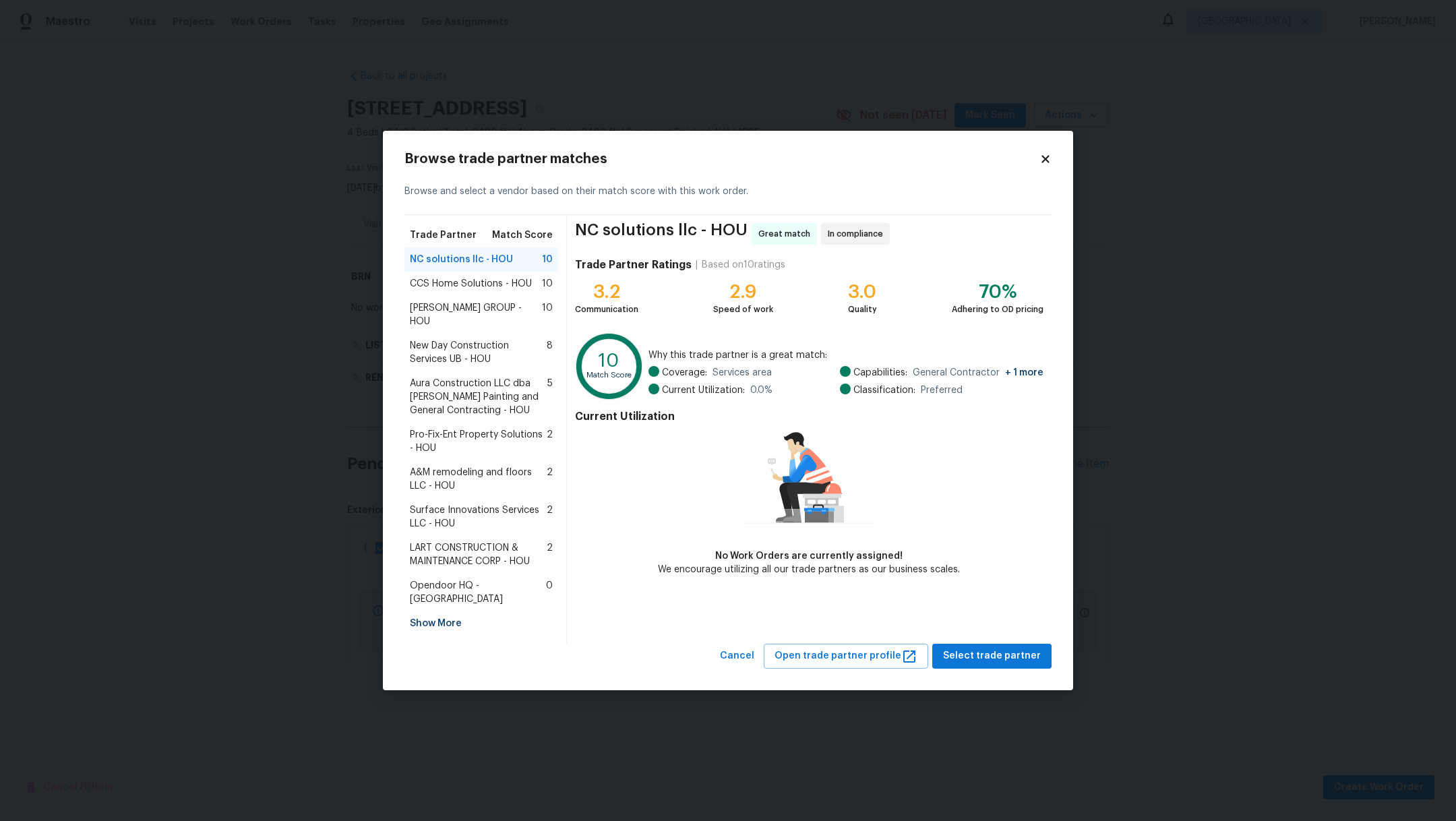
click at [1029, 655] on div "Browse trade partner matches Browse and select a vendor based on their match sc…" at bounding box center [728, 410] width 690 height 559
click at [1024, 647] on span "Select trade partner" at bounding box center [991, 656] width 97 height 17
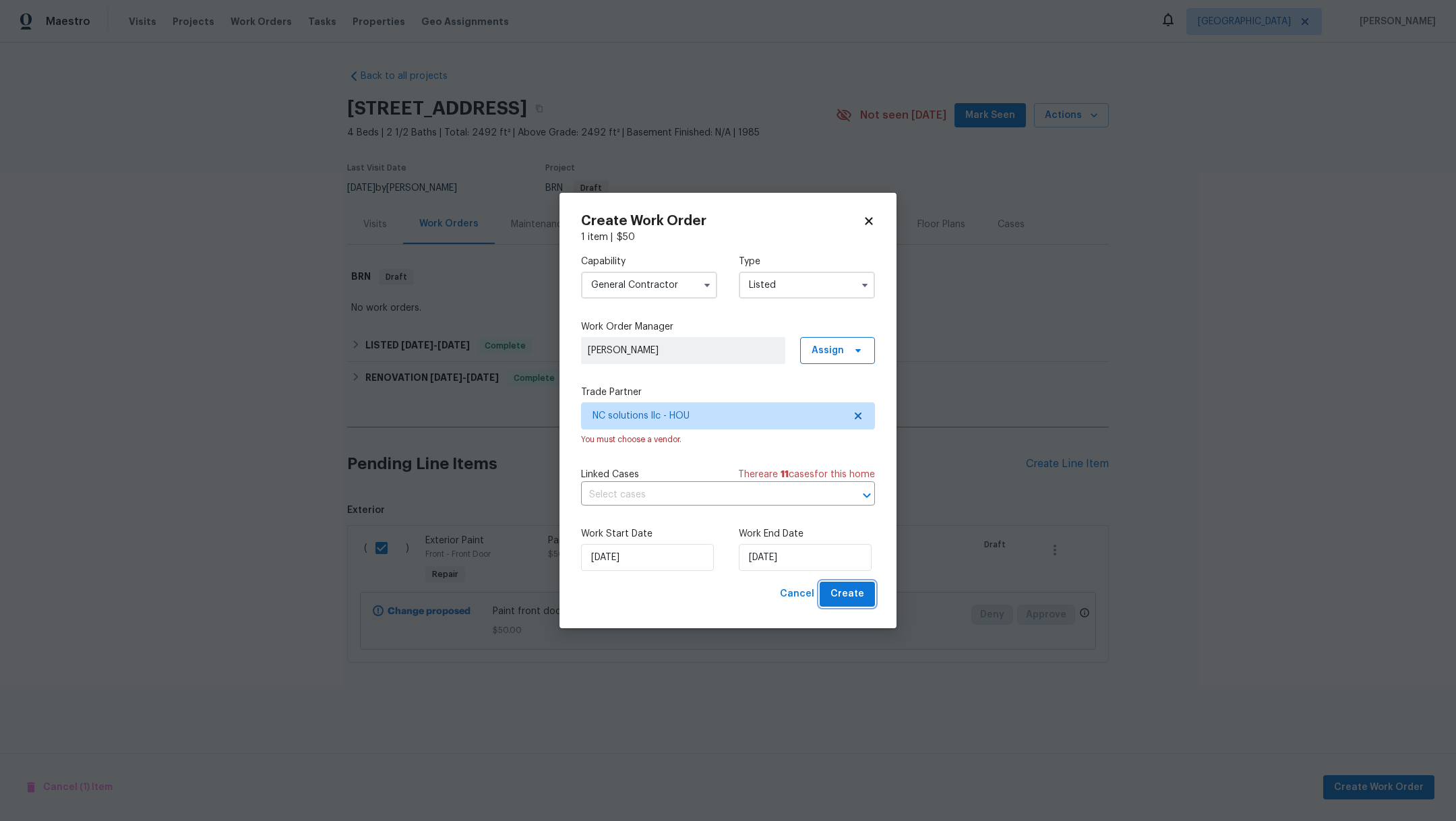
click at [848, 602] on span "Create" at bounding box center [847, 594] width 33 height 17
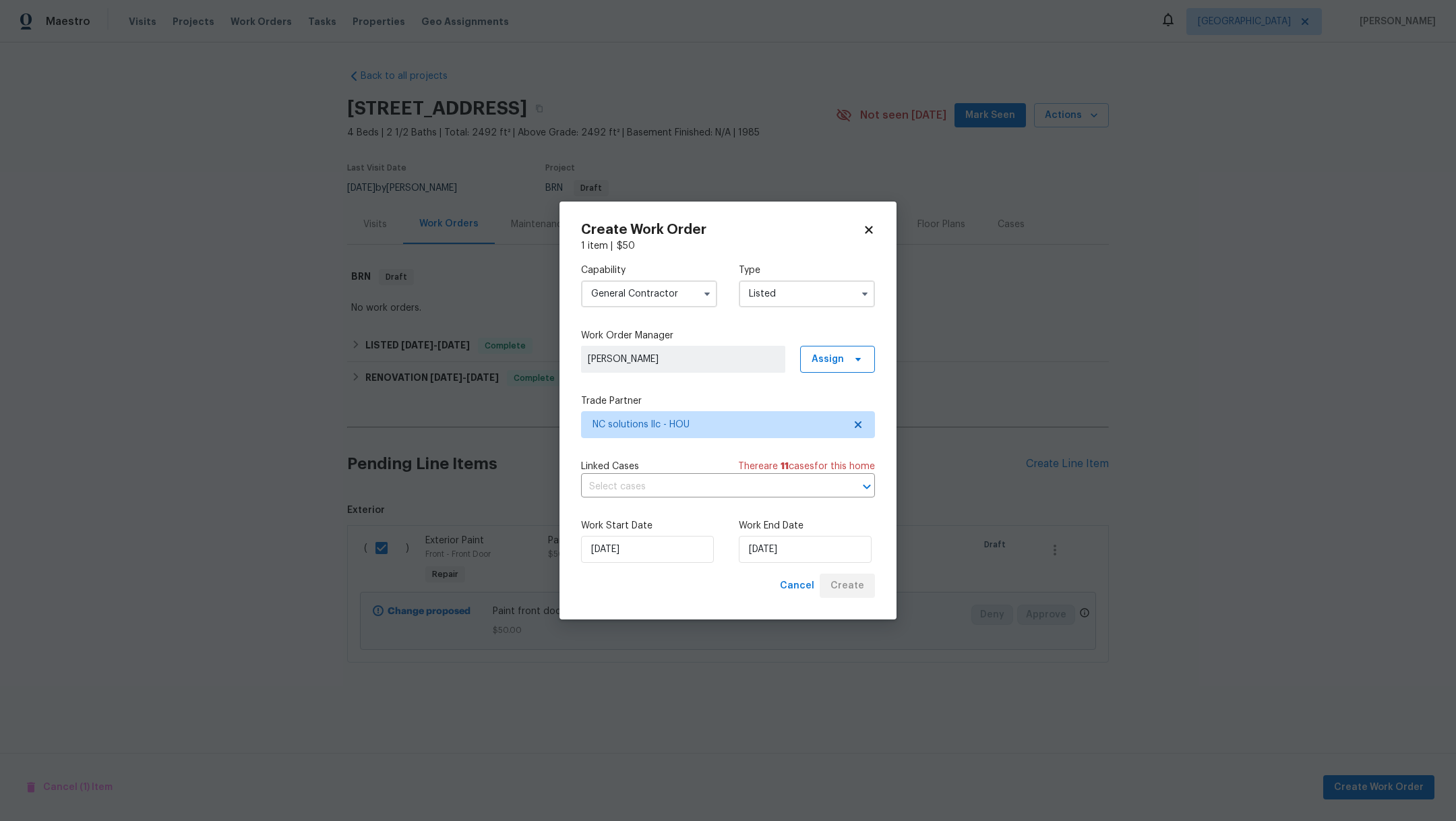
checkbox input "false"
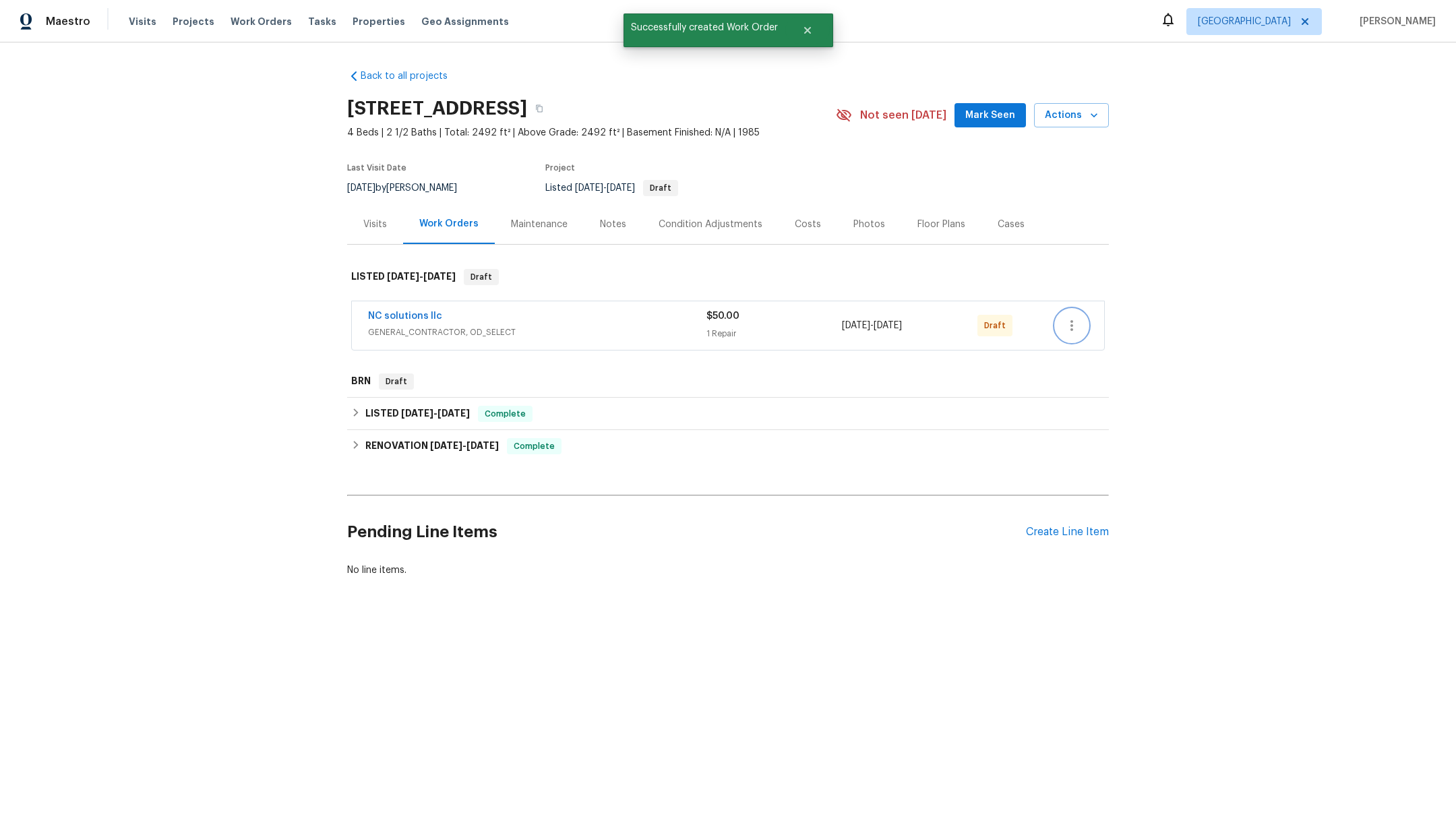
click at [1065, 324] on icon "button" at bounding box center [1072, 325] width 16 height 16
click at [1075, 344] on li "Confirm and Send to Vendor" at bounding box center [1123, 347] width 150 height 22
